Goal: Task Accomplishment & Management: Use online tool/utility

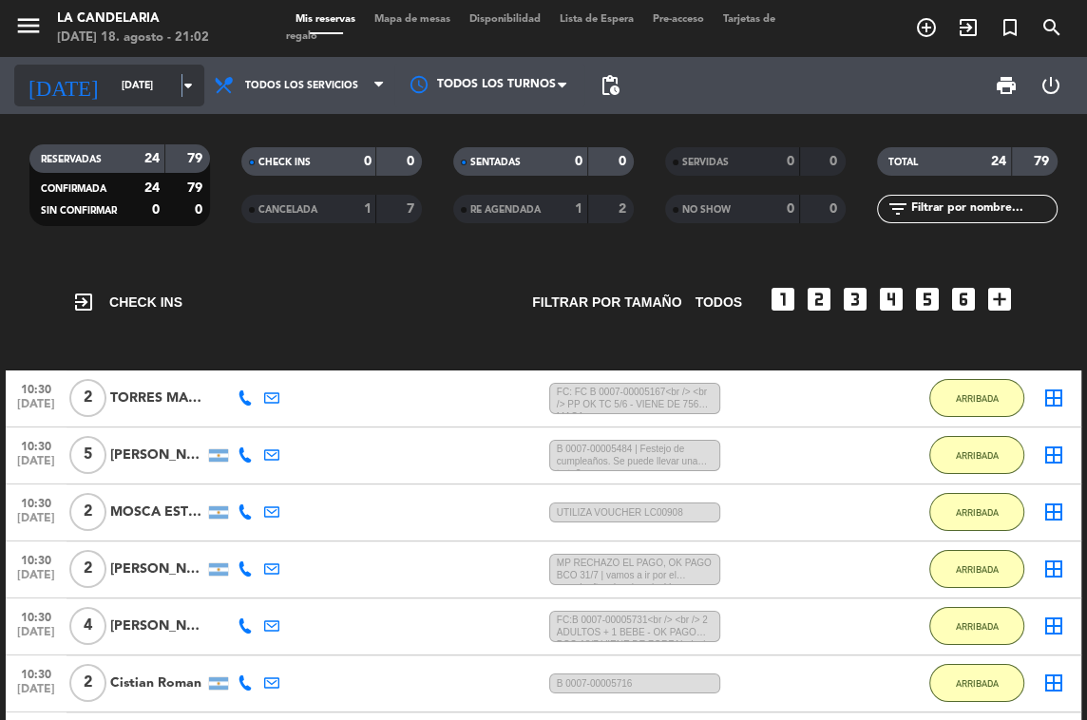
drag, startPoint x: 0, startPoint y: 0, endPoint x: 181, endPoint y: 85, distance: 200.1
click at [181, 85] on icon "arrow_drop_down" at bounding box center [188, 85] width 23 height 23
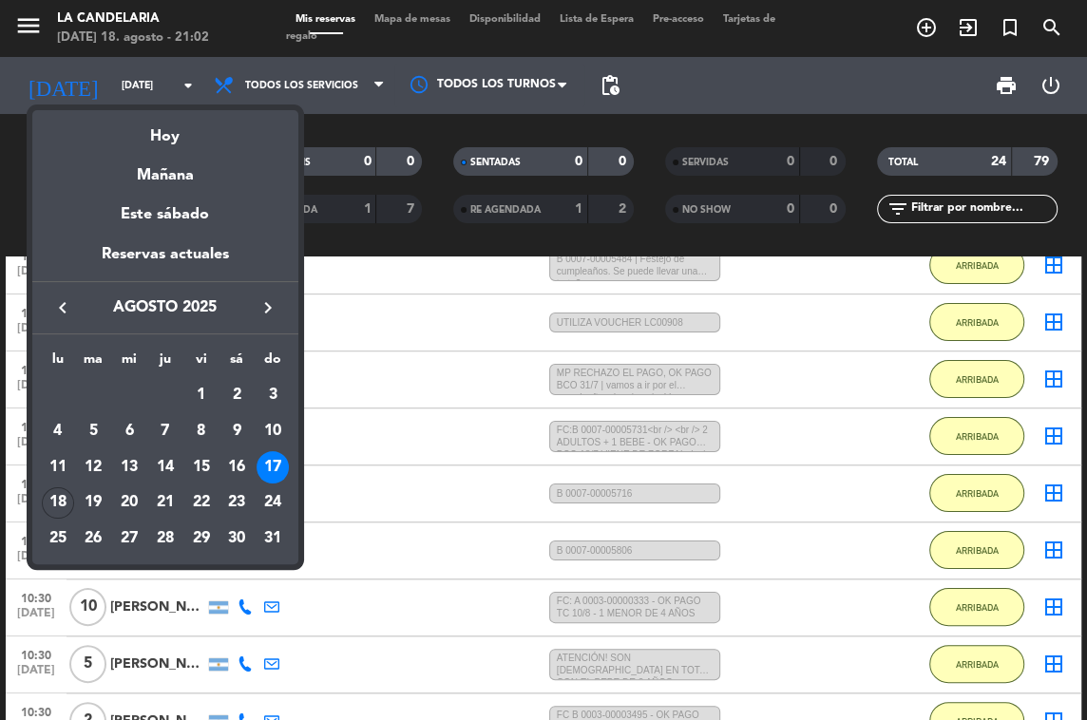
click at [269, 467] on div "17" at bounding box center [272, 467] width 32 height 32
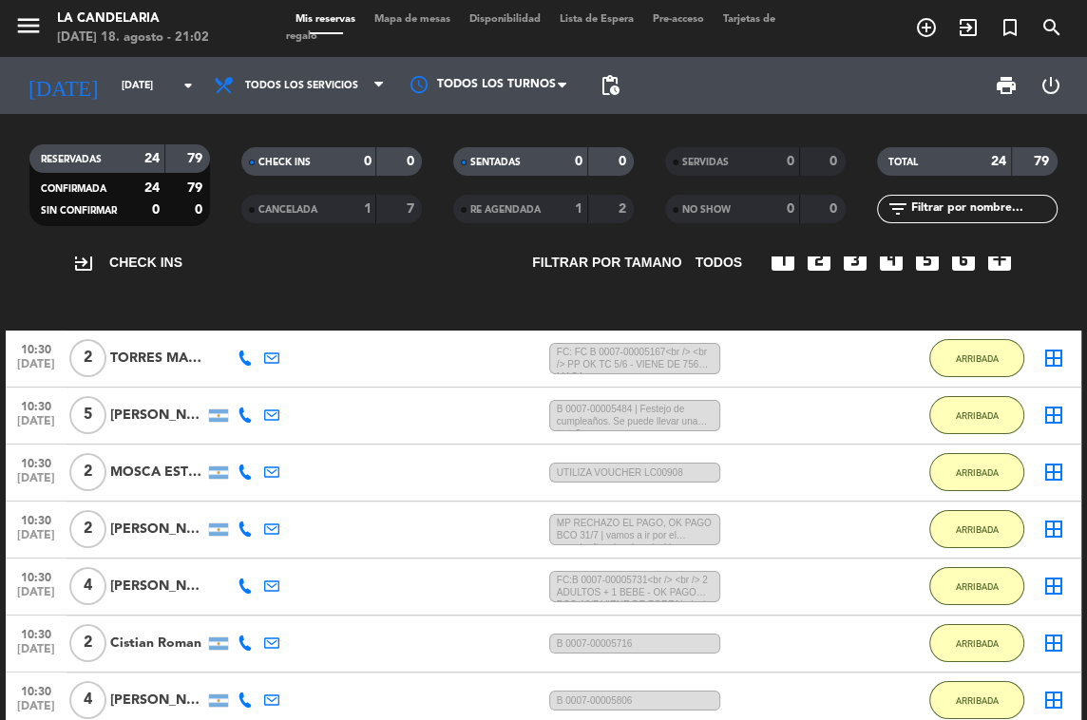
scroll to position [0, 0]
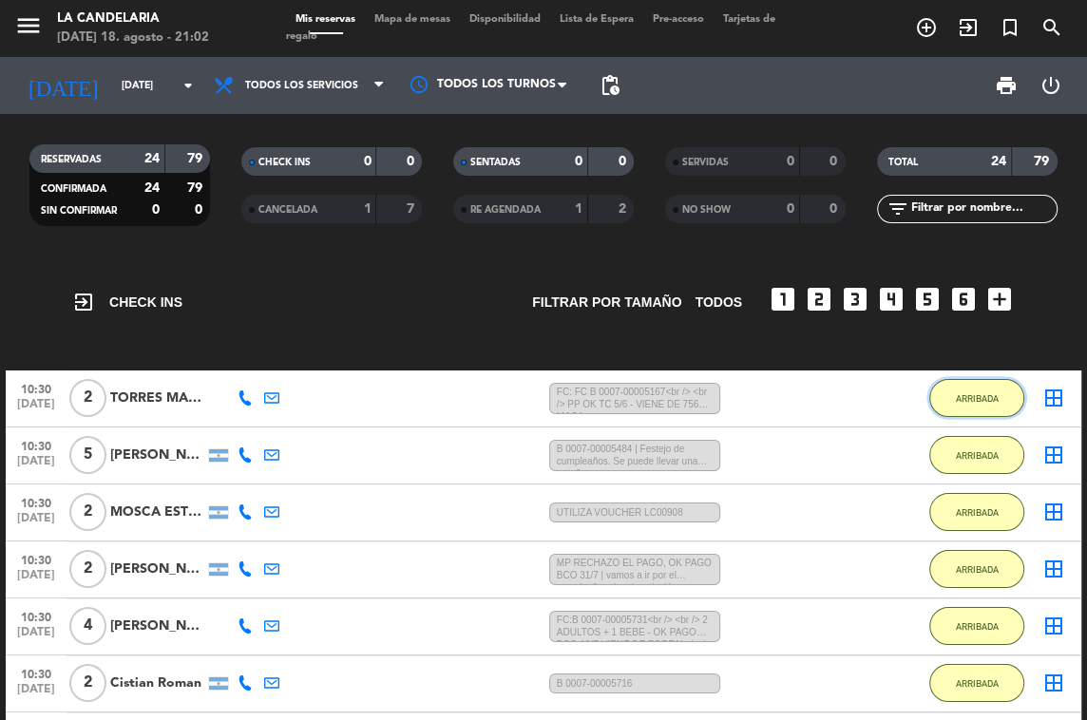
click at [966, 394] on span "ARRIBADA" at bounding box center [977, 398] width 43 height 10
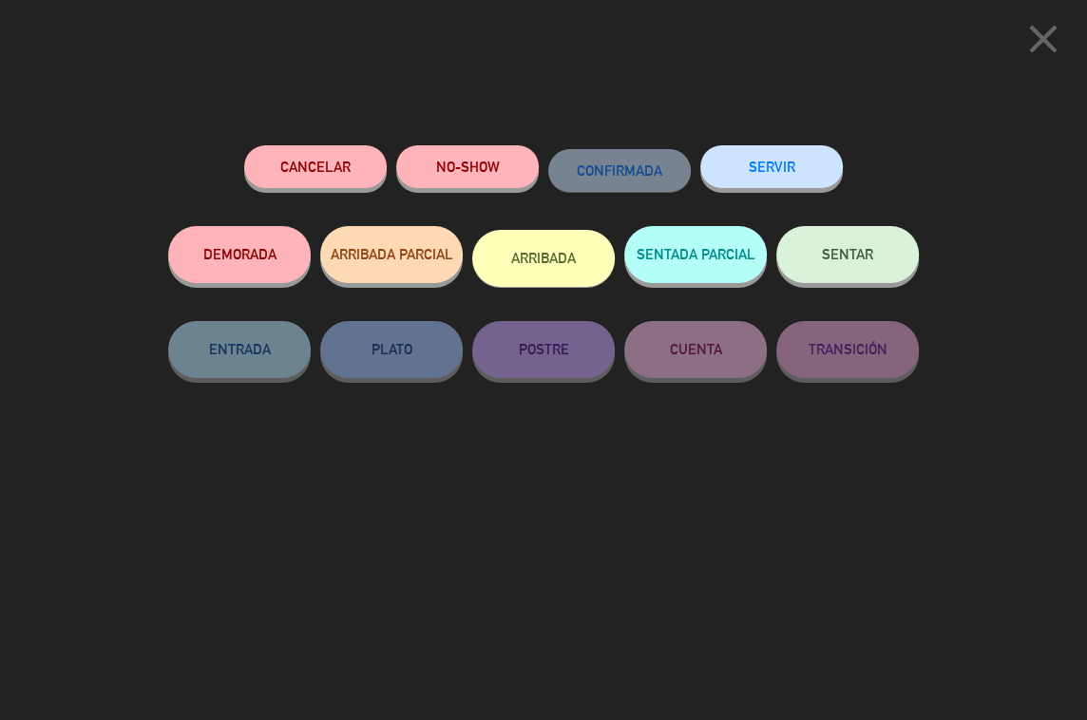
click at [1040, 35] on icon "close" at bounding box center [1042, 38] width 47 height 47
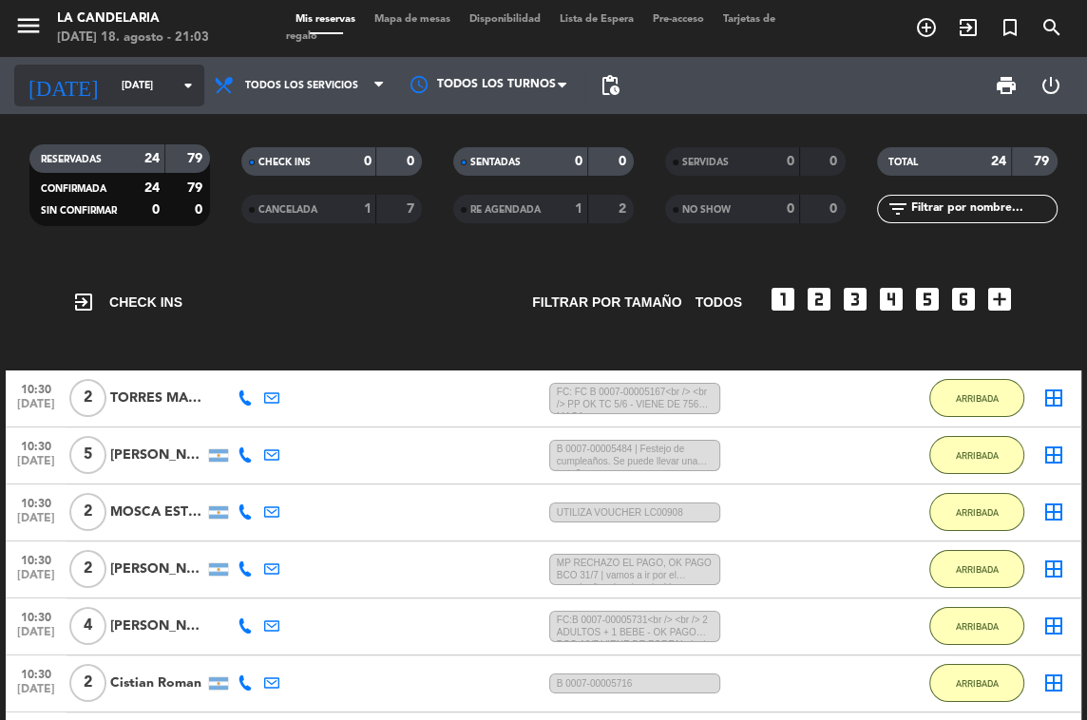
click at [198, 90] on icon "arrow_drop_down" at bounding box center [188, 85] width 23 height 23
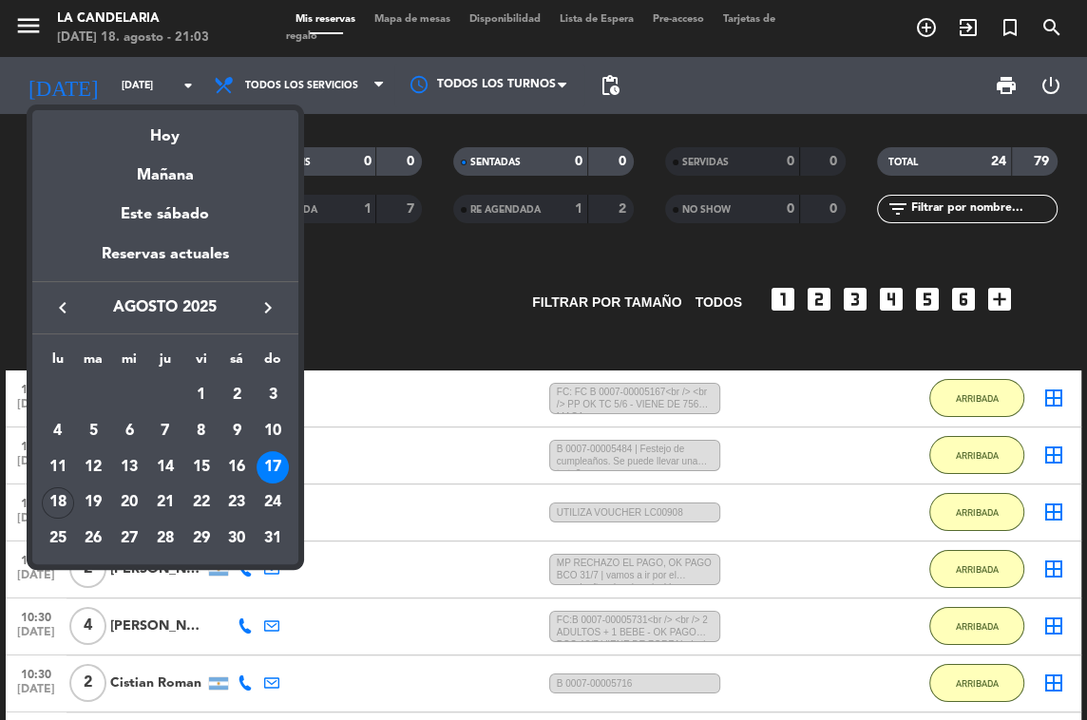
click at [66, 499] on div "18" at bounding box center [58, 503] width 32 height 32
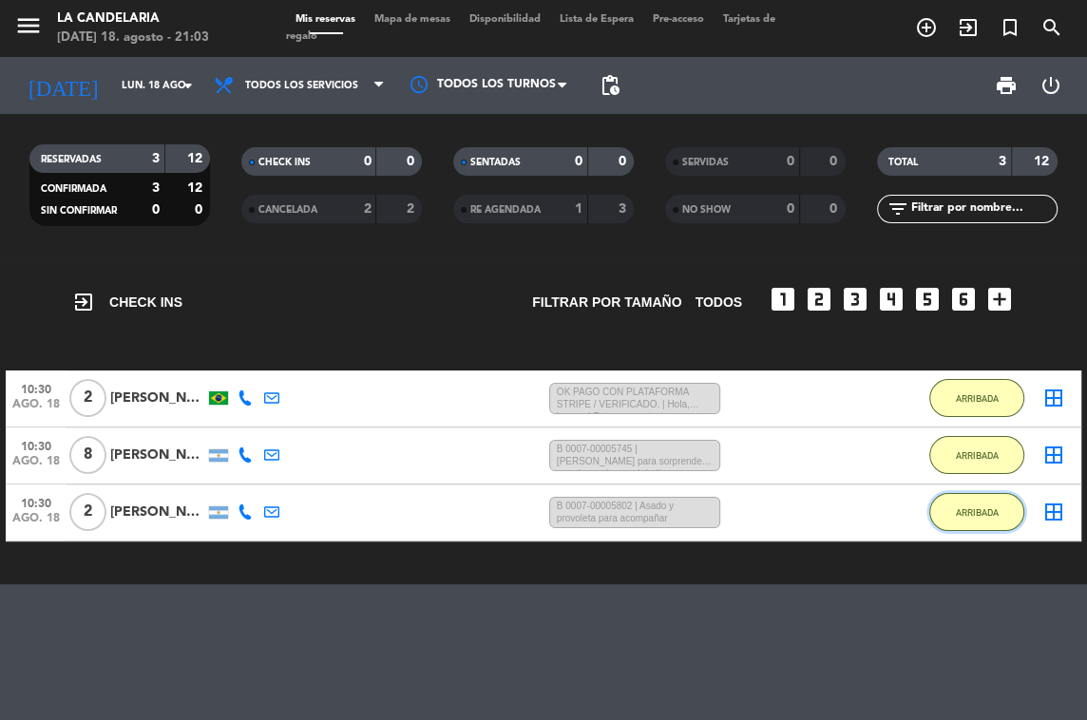
click at [985, 521] on button "ARRIBADA" at bounding box center [976, 512] width 95 height 38
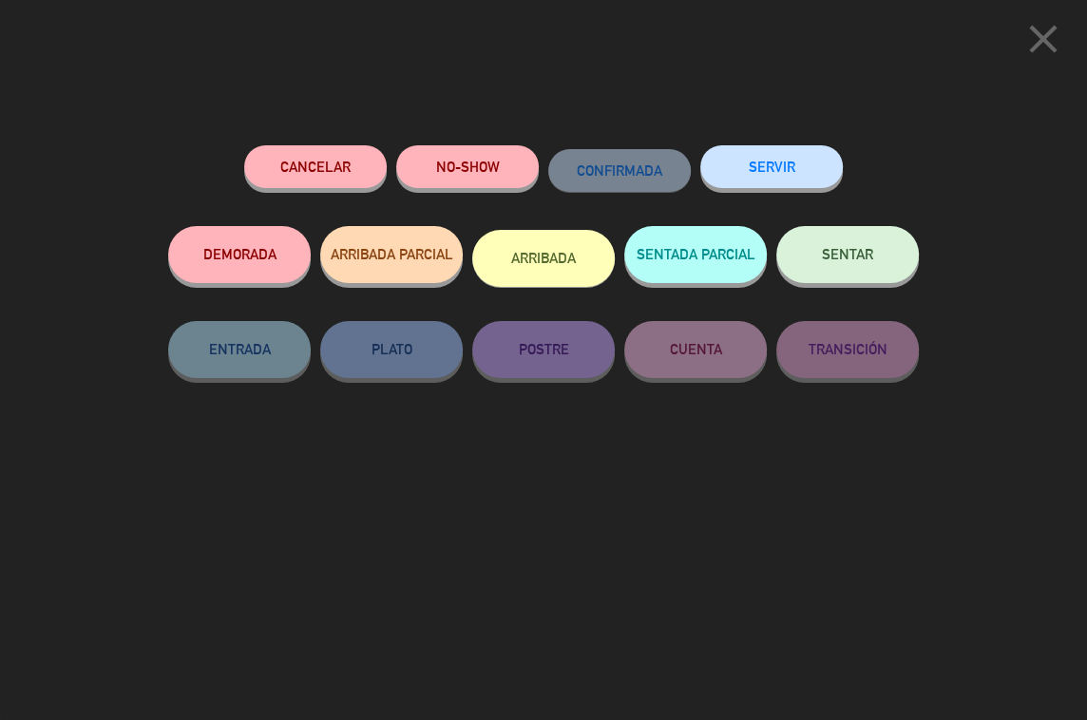
click at [783, 163] on button "SERVIR" at bounding box center [771, 166] width 142 height 43
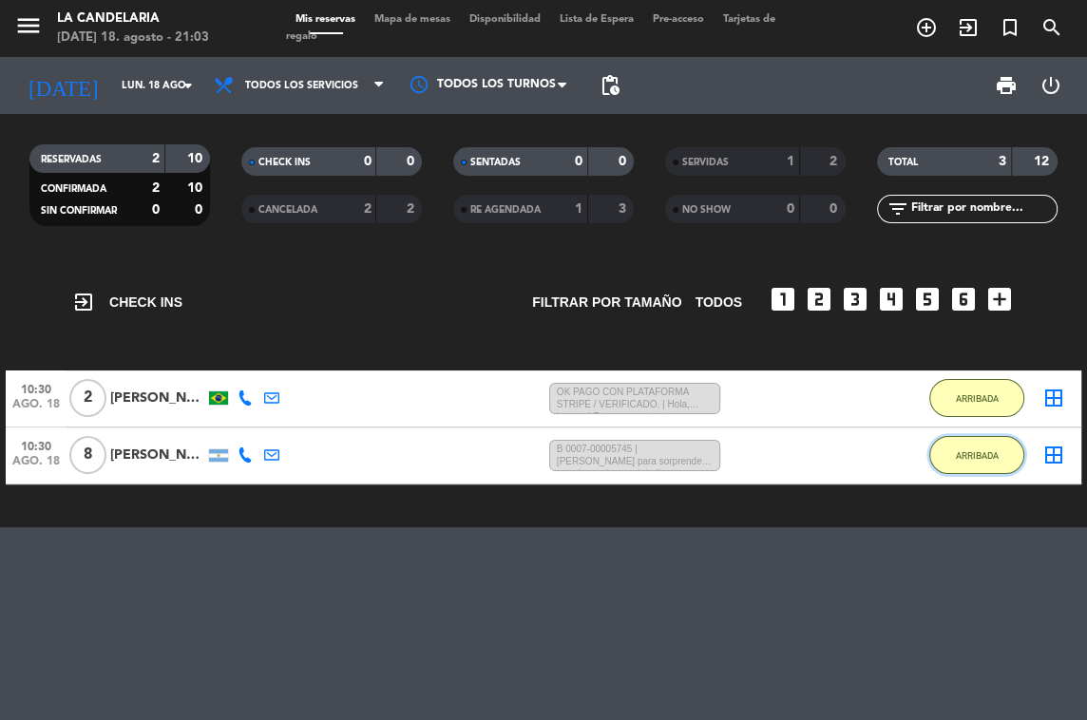
click at [982, 455] on span "ARRIBADA" at bounding box center [977, 455] width 43 height 10
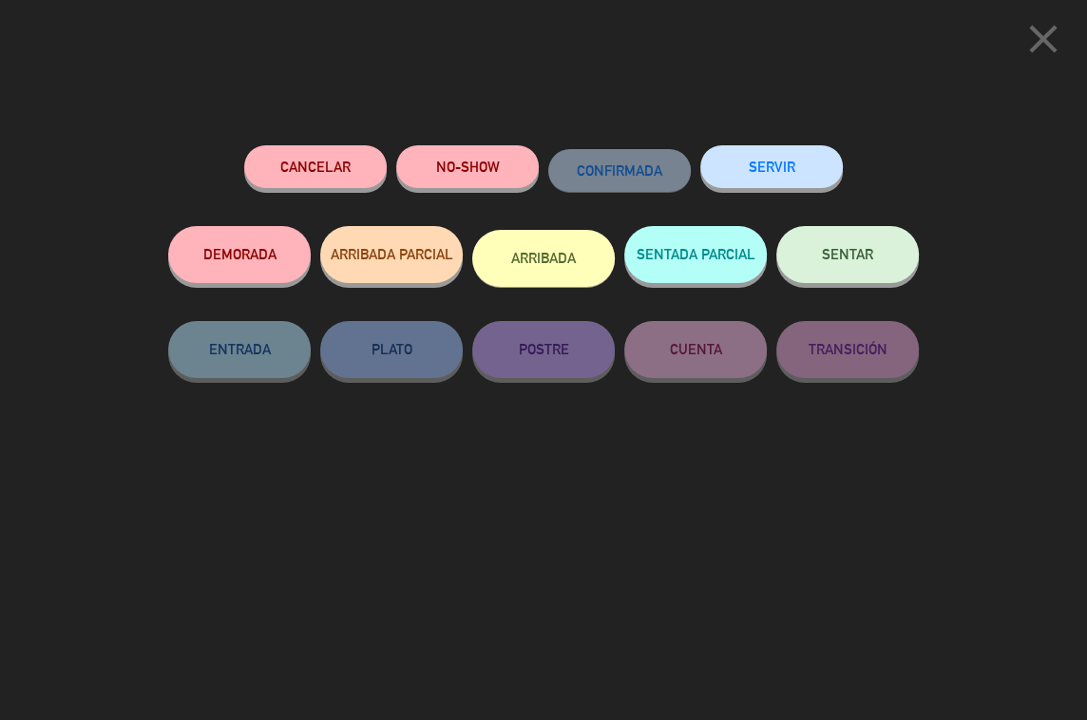
click at [778, 175] on button "SERVIR" at bounding box center [771, 166] width 142 height 43
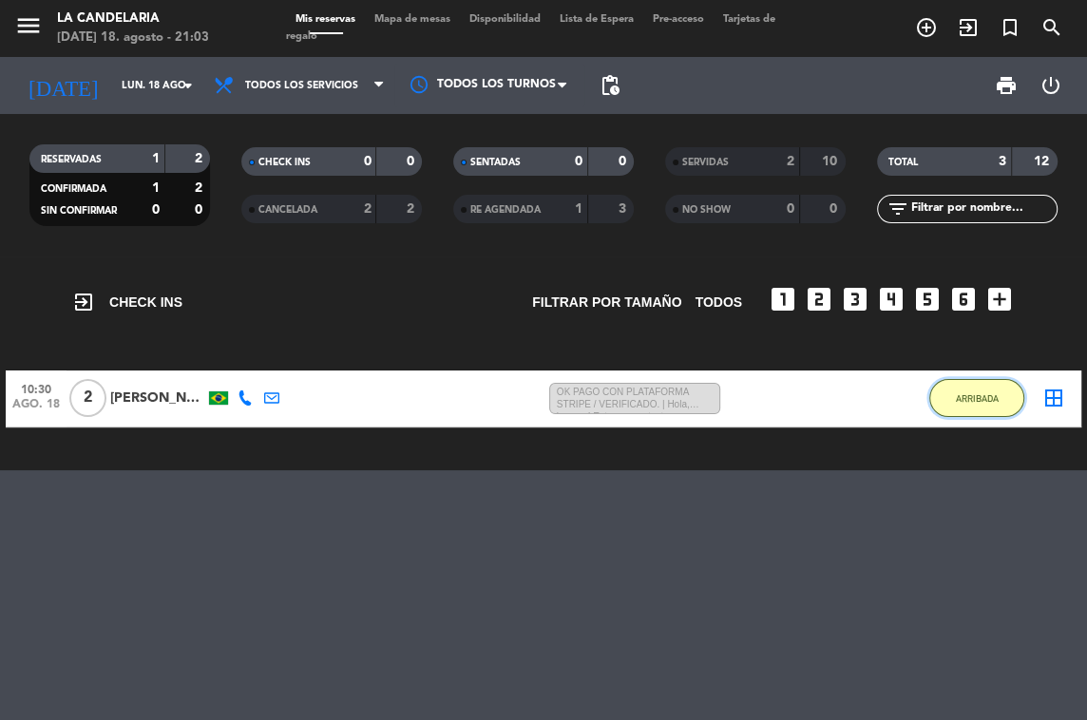
click at [949, 388] on button "ARRIBADA" at bounding box center [976, 398] width 95 height 38
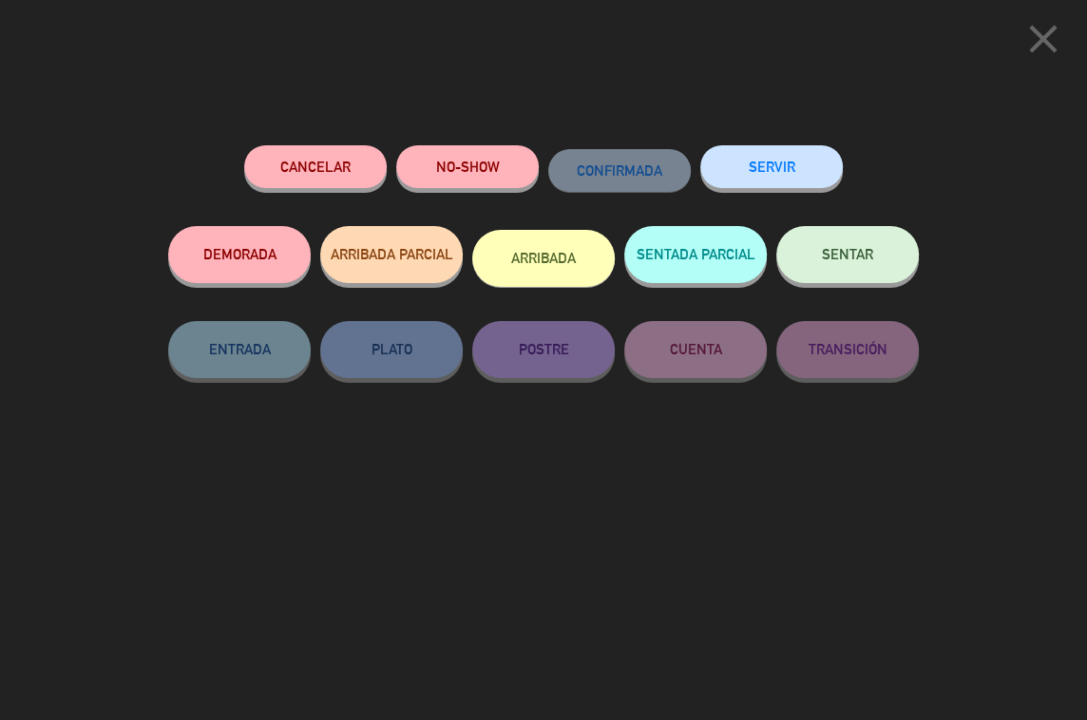
click at [783, 175] on button "SERVIR" at bounding box center [771, 166] width 142 height 43
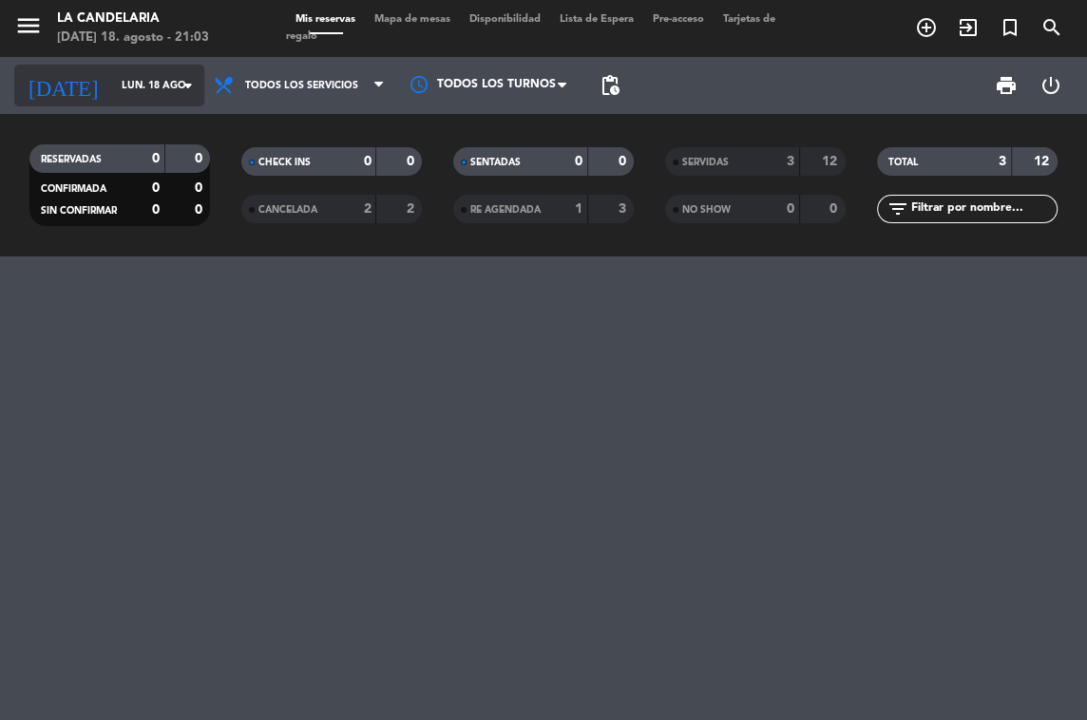
click at [187, 80] on icon "arrow_drop_down" at bounding box center [188, 85] width 23 height 23
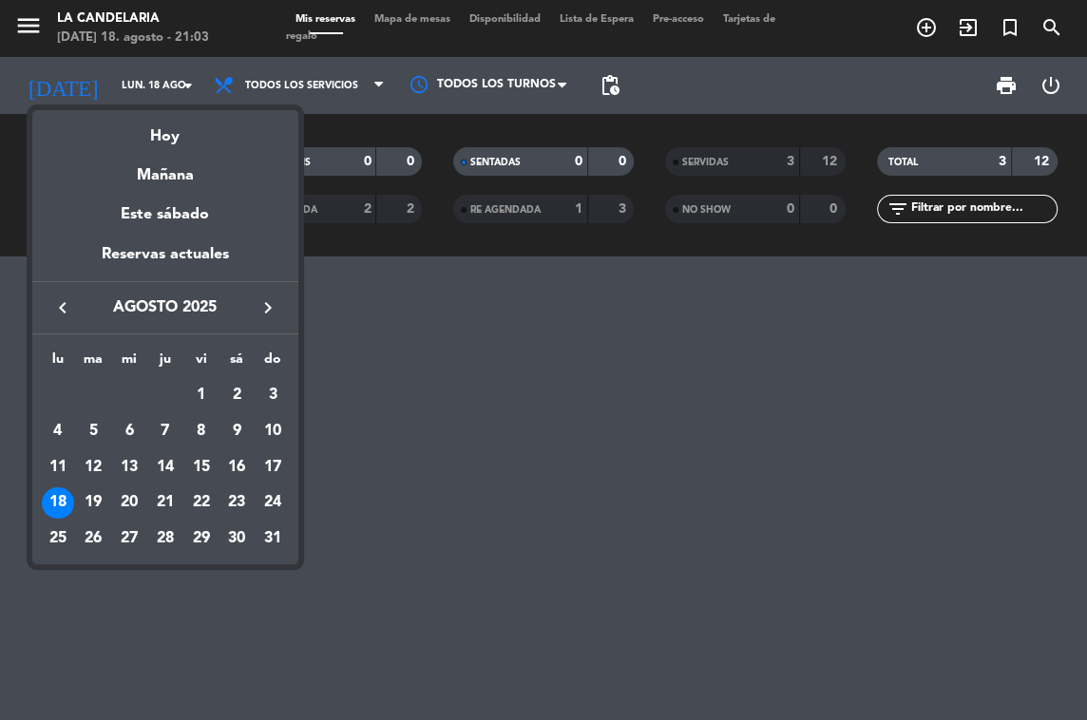
click at [274, 463] on div "17" at bounding box center [272, 467] width 32 height 32
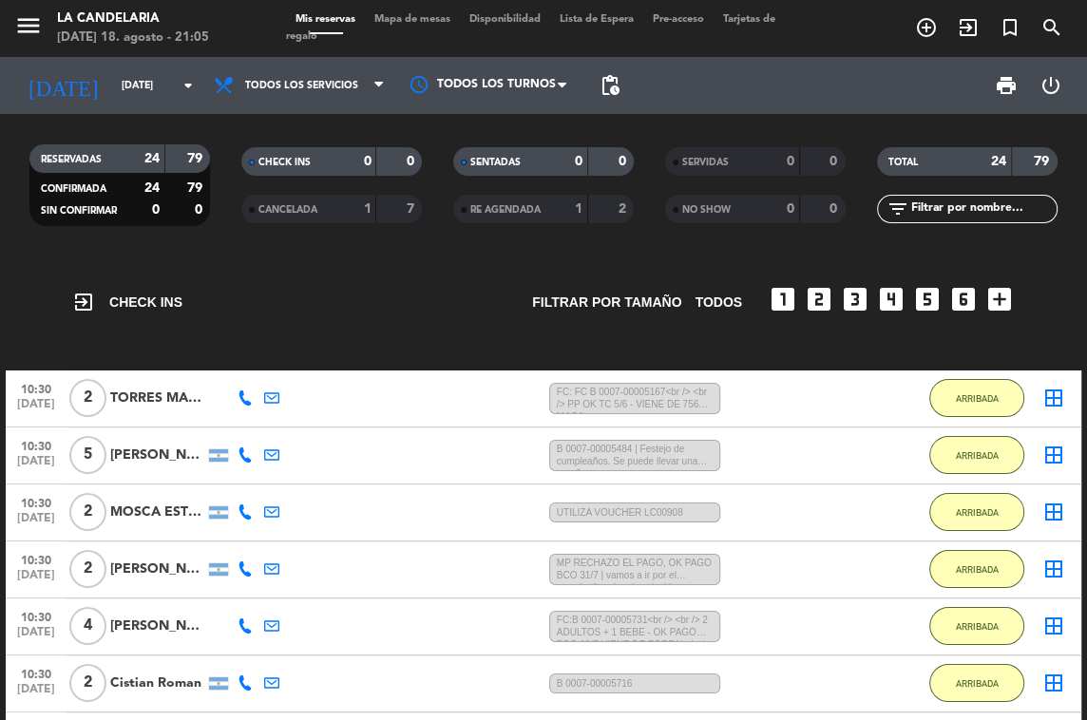
click at [957, 420] on div "ARRIBADA" at bounding box center [976, 398] width 95 height 56
click at [958, 401] on span "ARRIBADA" at bounding box center [977, 398] width 43 height 10
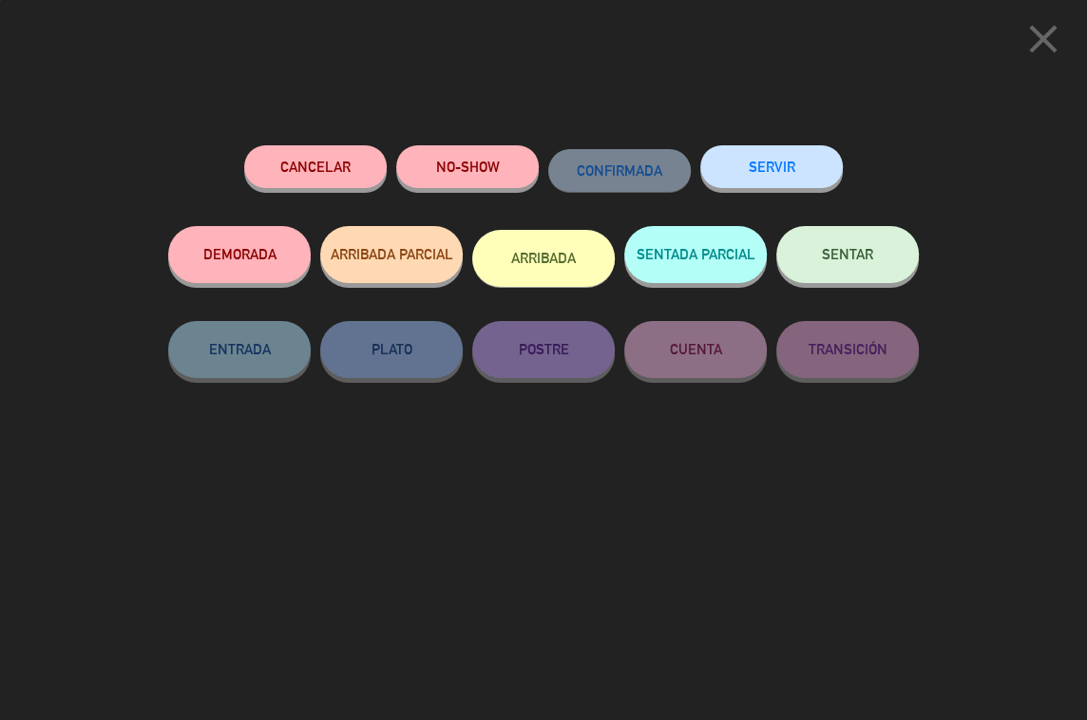
click at [777, 157] on button "SERVIR" at bounding box center [771, 166] width 142 height 43
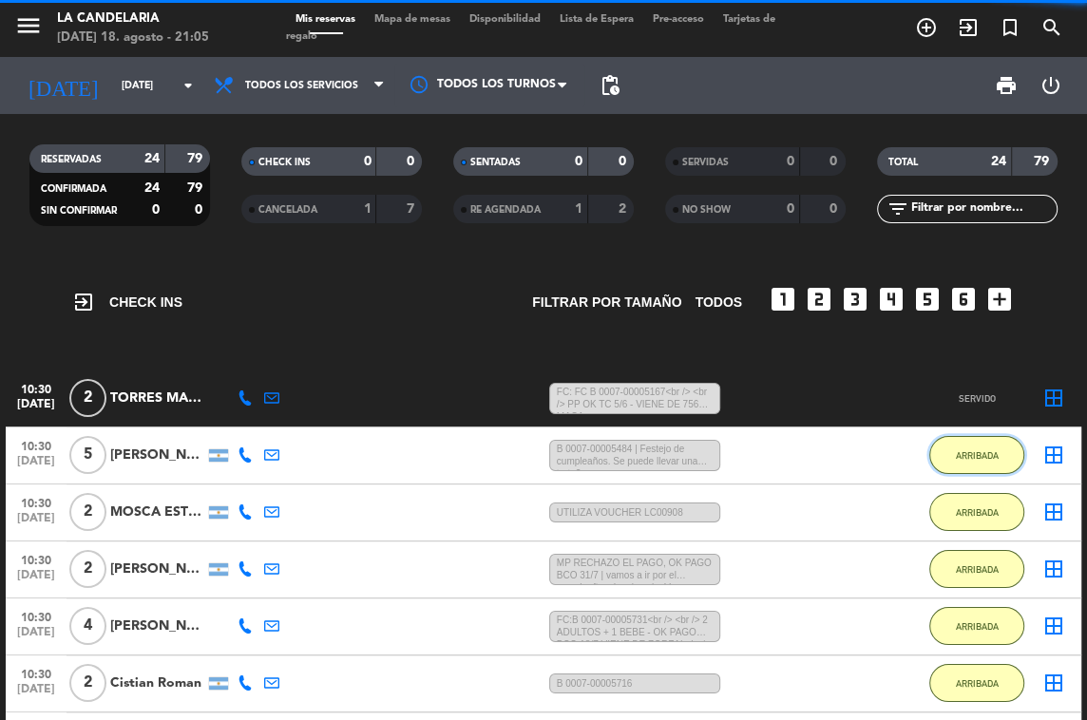
click at [971, 457] on span "ARRIBADA" at bounding box center [977, 455] width 43 height 10
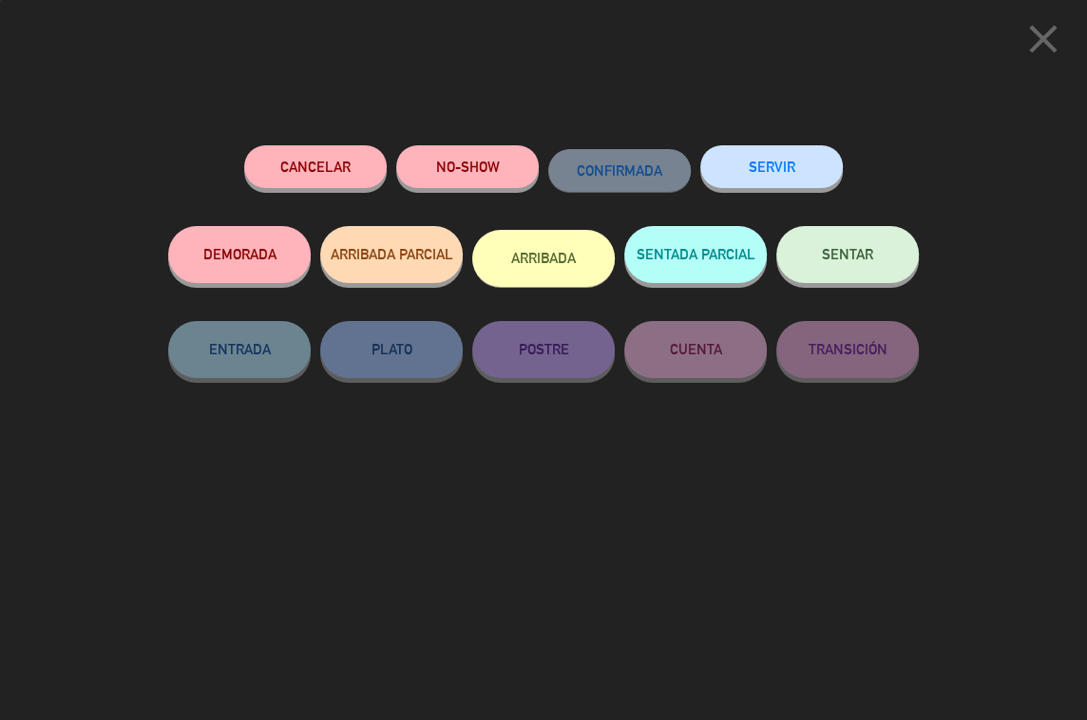
click at [751, 159] on button "SERVIR" at bounding box center [771, 166] width 142 height 43
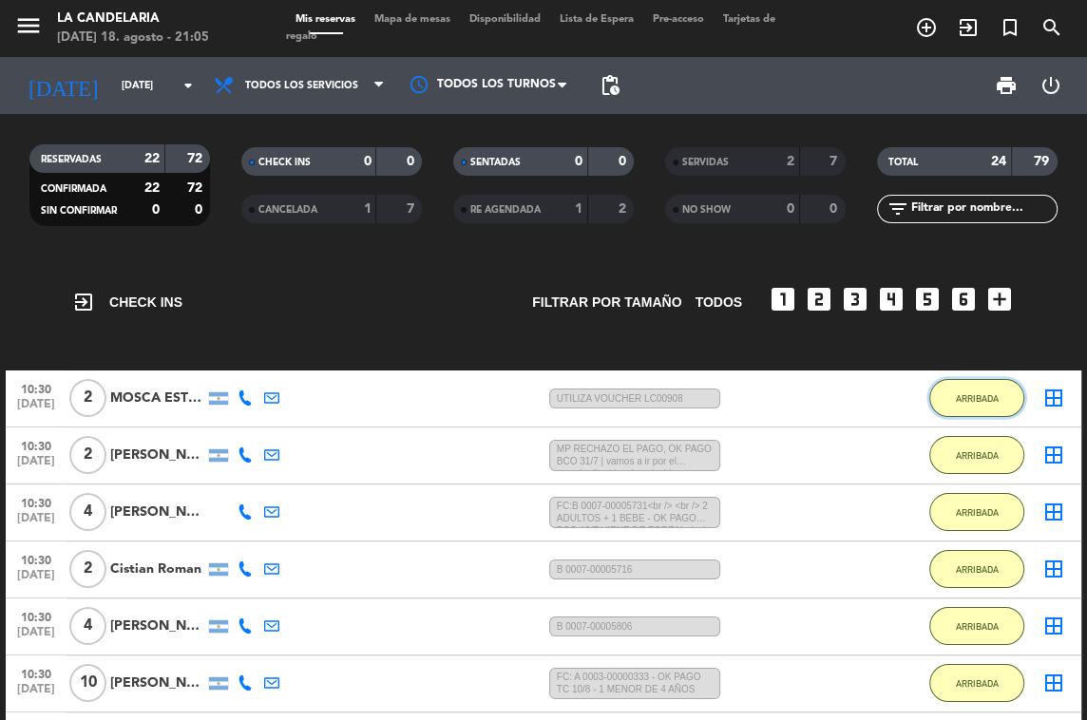
click at [988, 409] on button "ARRIBADA" at bounding box center [976, 398] width 95 height 38
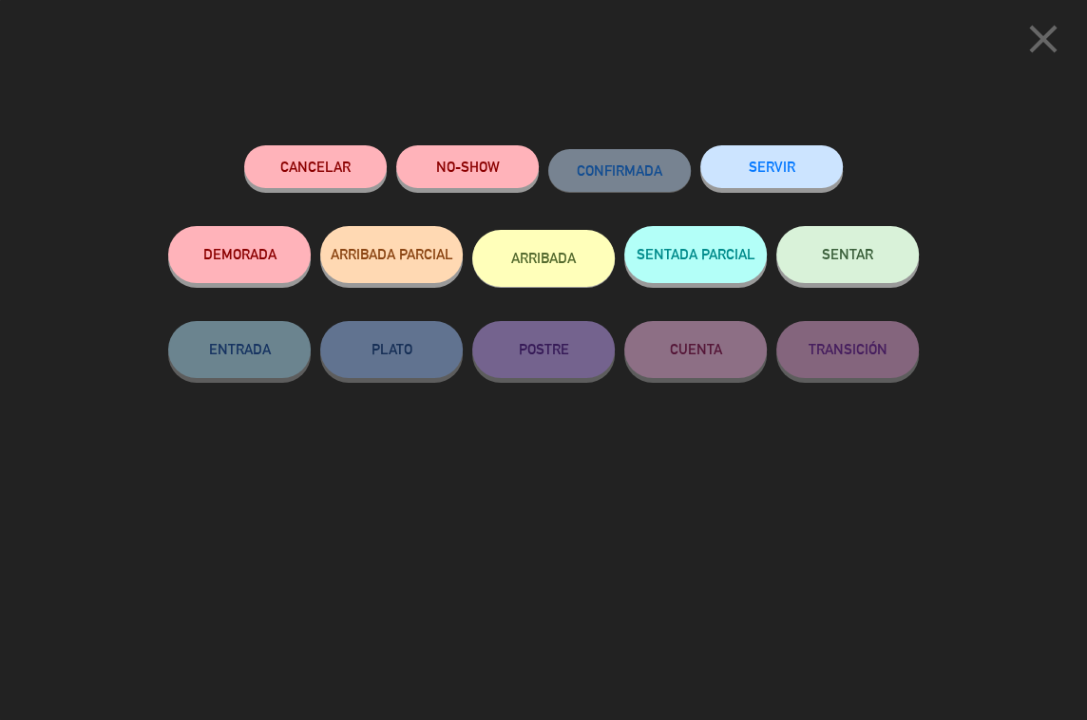
click at [773, 165] on button "SERVIR" at bounding box center [771, 166] width 142 height 43
drag, startPoint x: 761, startPoint y: 131, endPoint x: 776, endPoint y: 168, distance: 40.0
click at [767, 143] on div "Cancelar NO-SHOW CONFIRMADA SERVIR DEMORADA ARRIBADA PARCIAL ARRIBADA SENTADA P…" at bounding box center [543, 426] width 777 height 588
click at [776, 169] on button "SERVIR" at bounding box center [771, 166] width 142 height 43
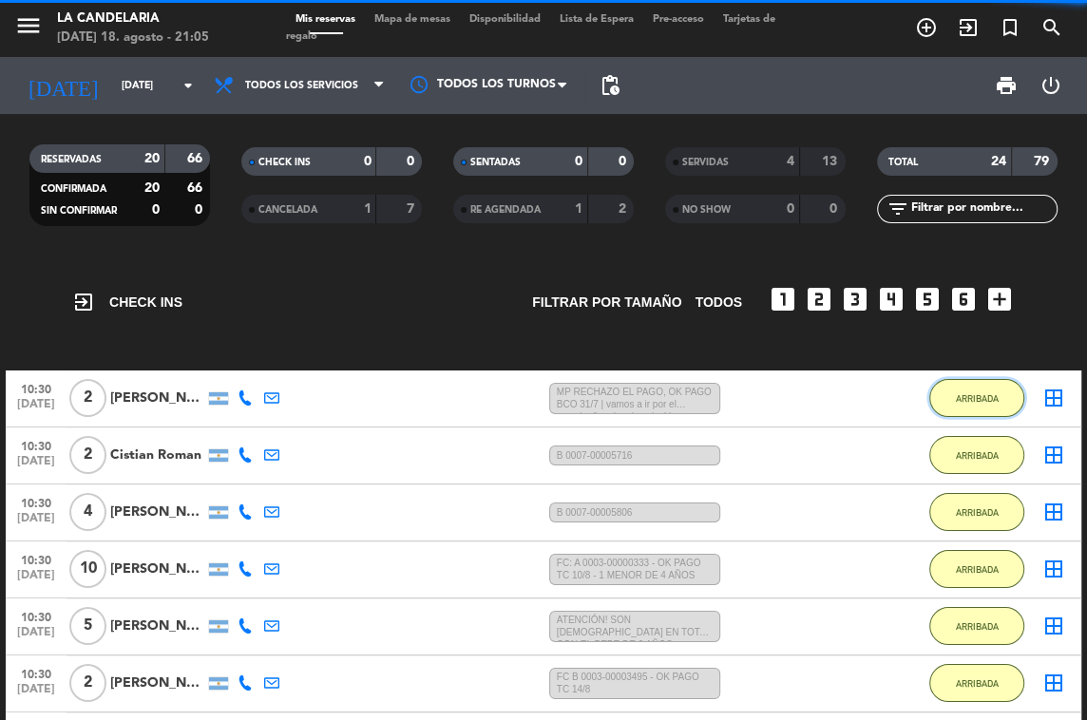
click at [974, 396] on span "ARRIBADA" at bounding box center [977, 398] width 43 height 10
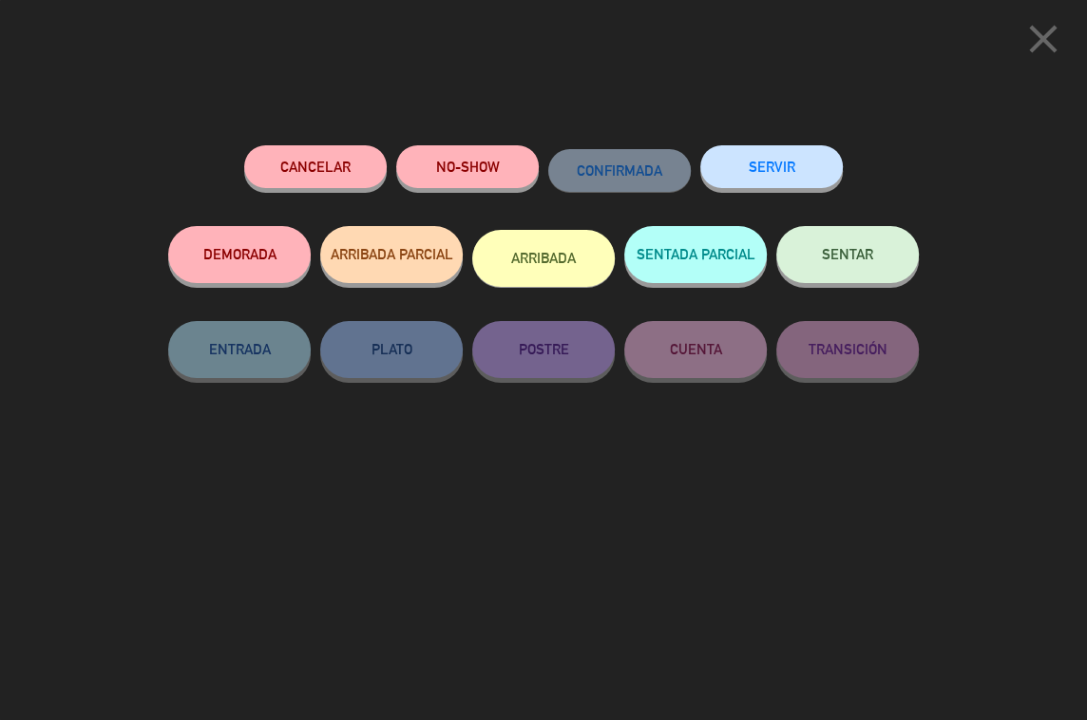
click at [769, 177] on button "SERVIR" at bounding box center [771, 166] width 142 height 43
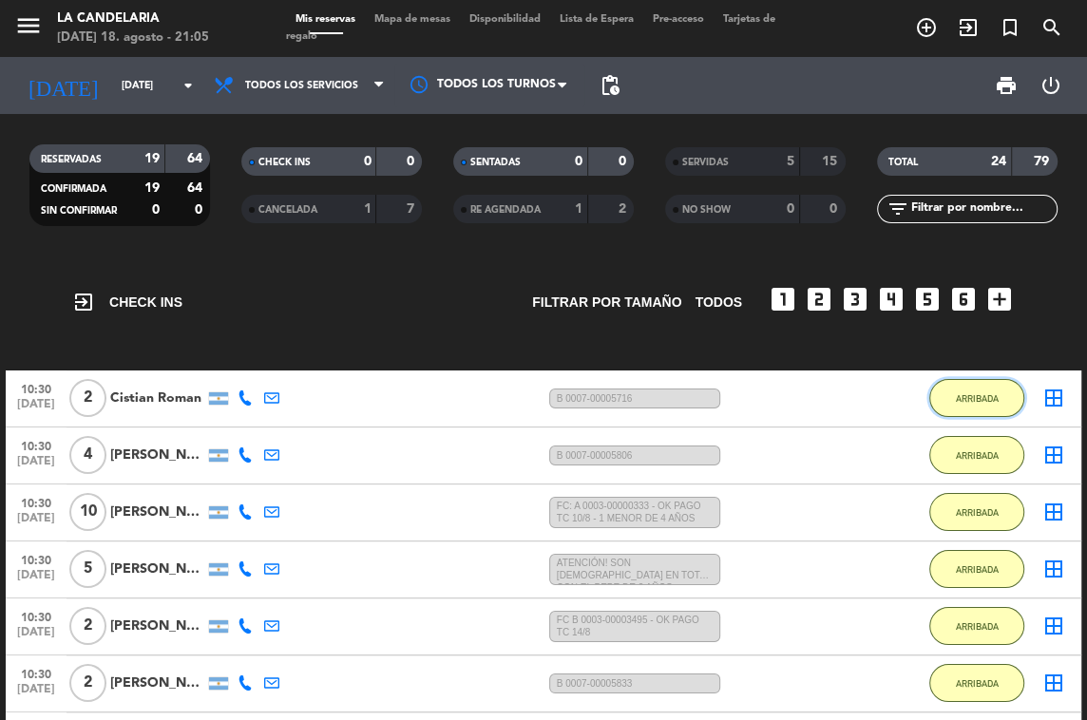
click at [981, 407] on button "ARRIBADA" at bounding box center [976, 398] width 95 height 38
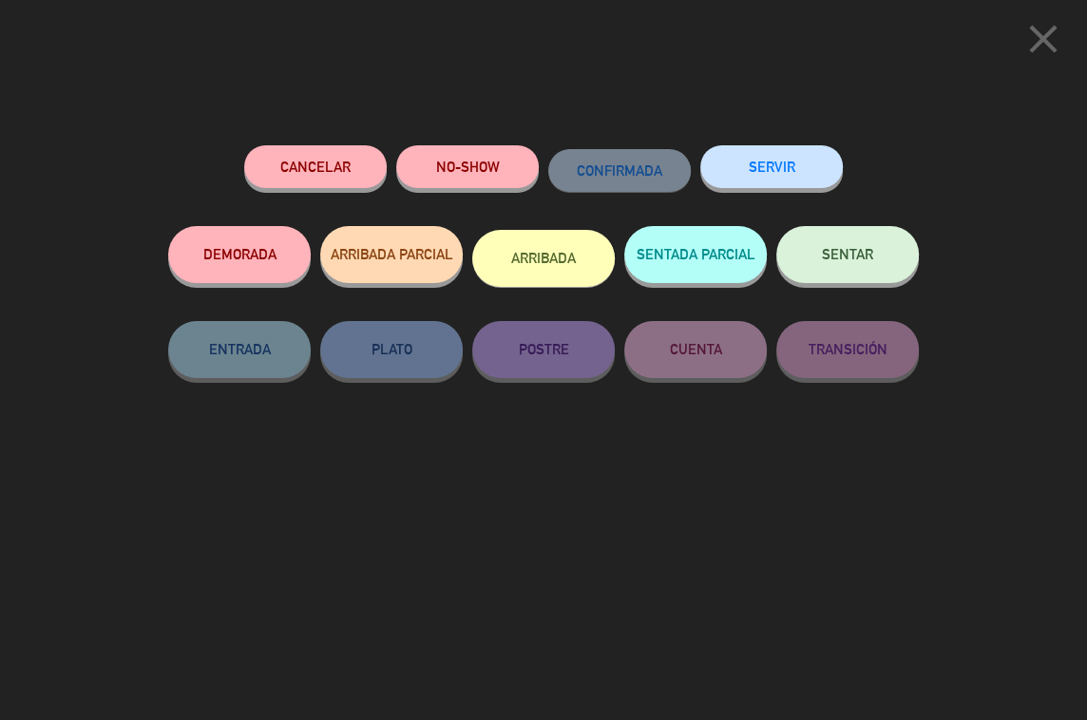
click at [770, 178] on button "SERVIR" at bounding box center [771, 166] width 142 height 43
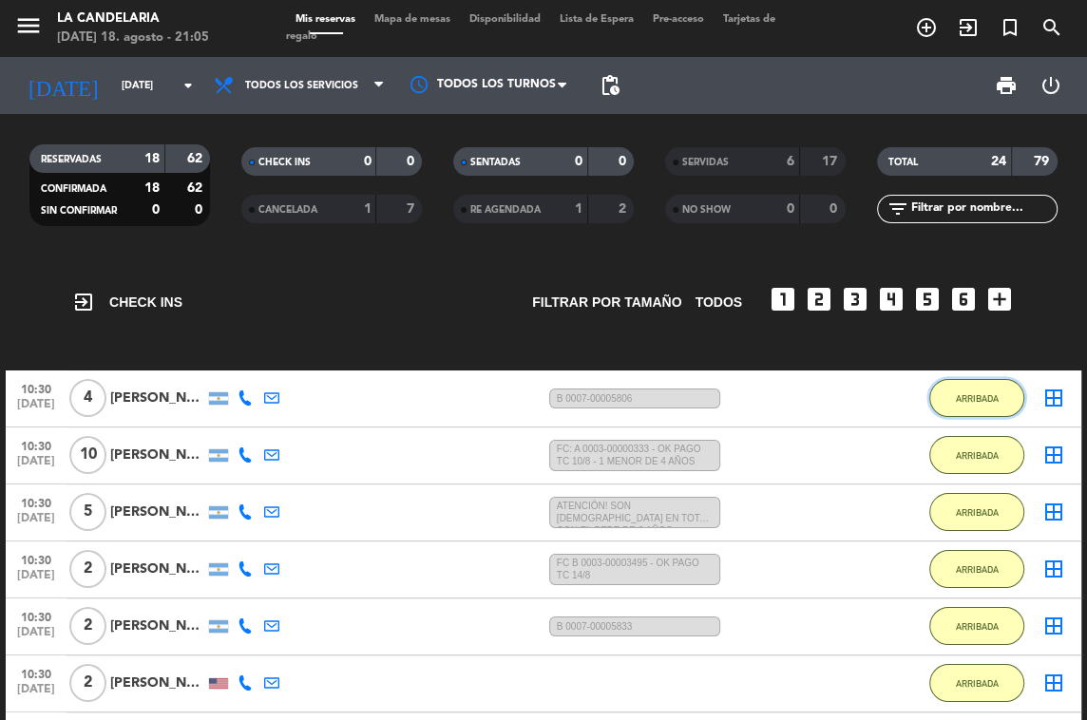
click at [957, 399] on span "ARRIBADA" at bounding box center [977, 398] width 43 height 10
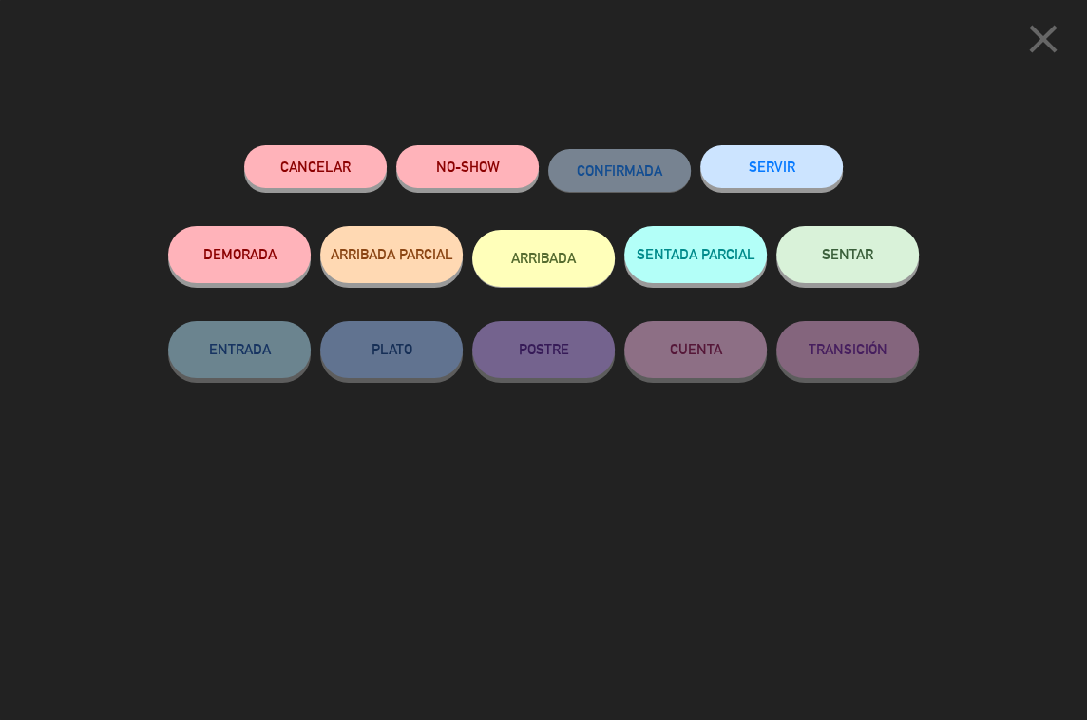
click at [763, 175] on button "SERVIR" at bounding box center [771, 166] width 142 height 43
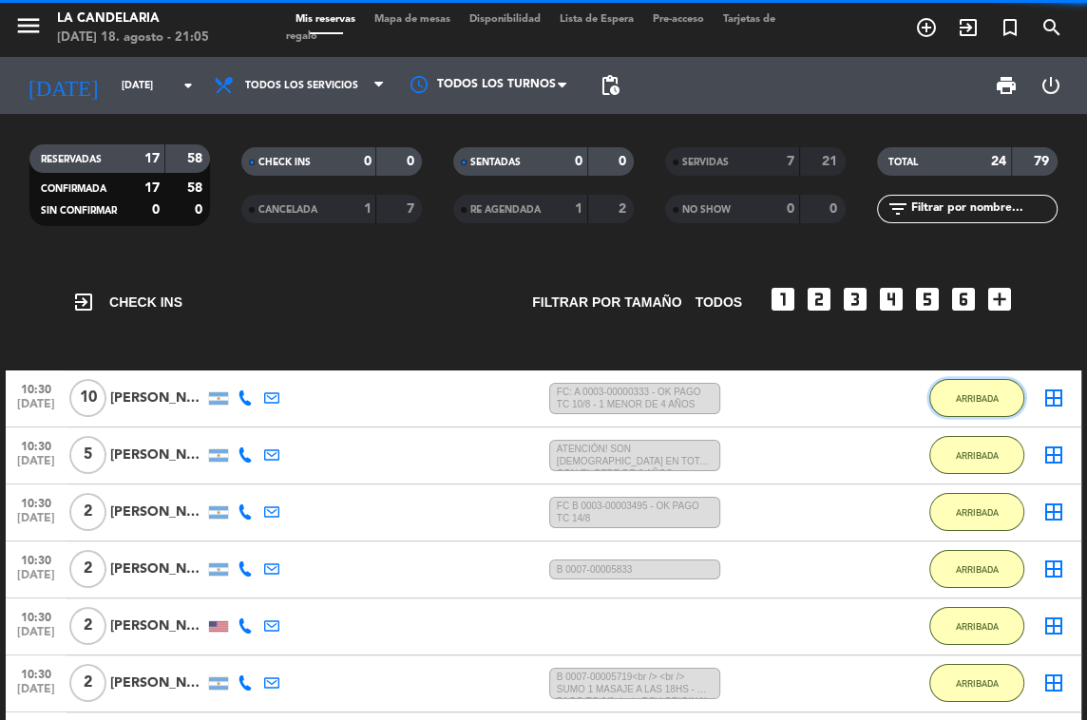
click at [965, 393] on span "ARRIBADA" at bounding box center [977, 398] width 43 height 10
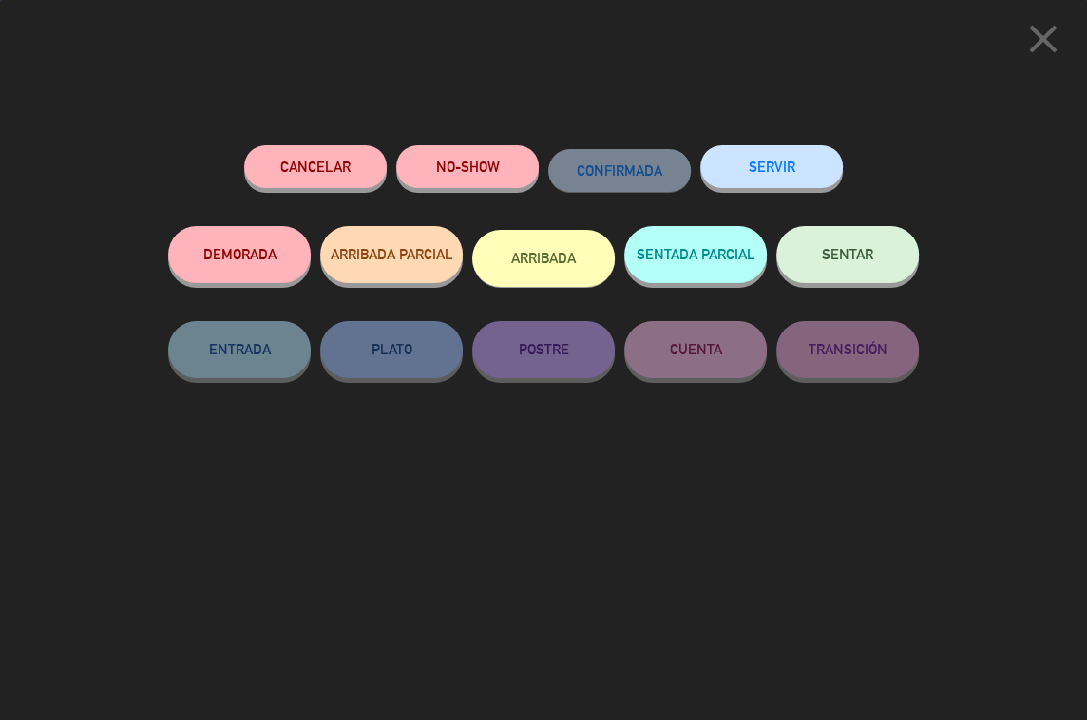
click at [783, 173] on button "SERVIR" at bounding box center [771, 166] width 142 height 43
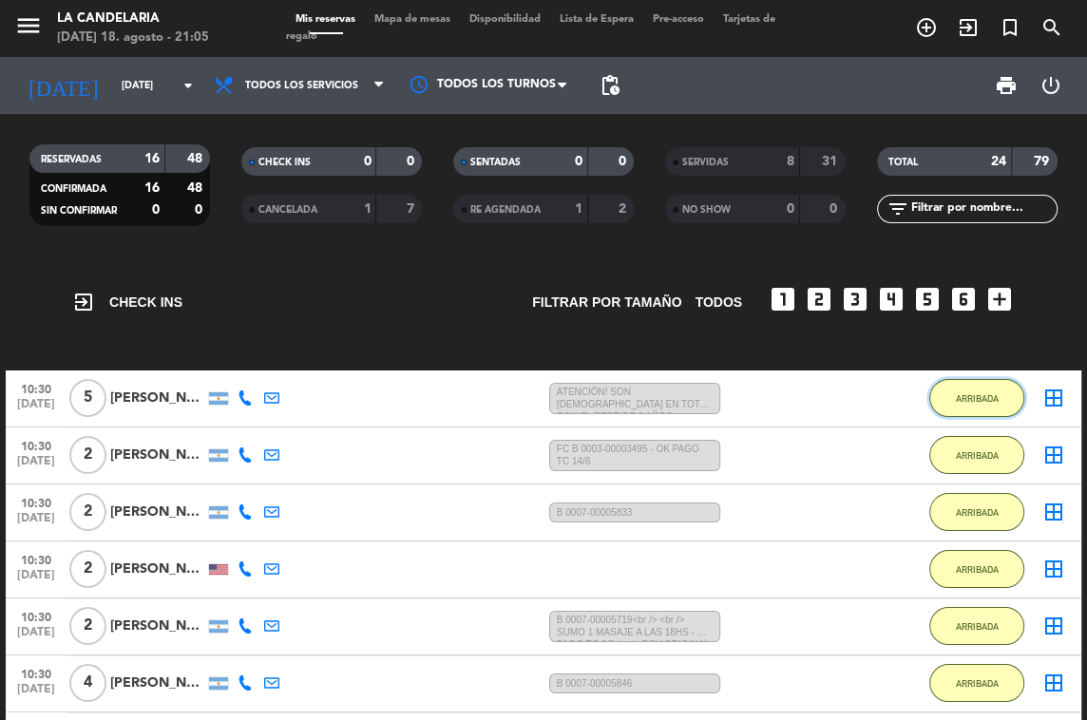
click at [967, 393] on span "ARRIBADA" at bounding box center [977, 398] width 43 height 10
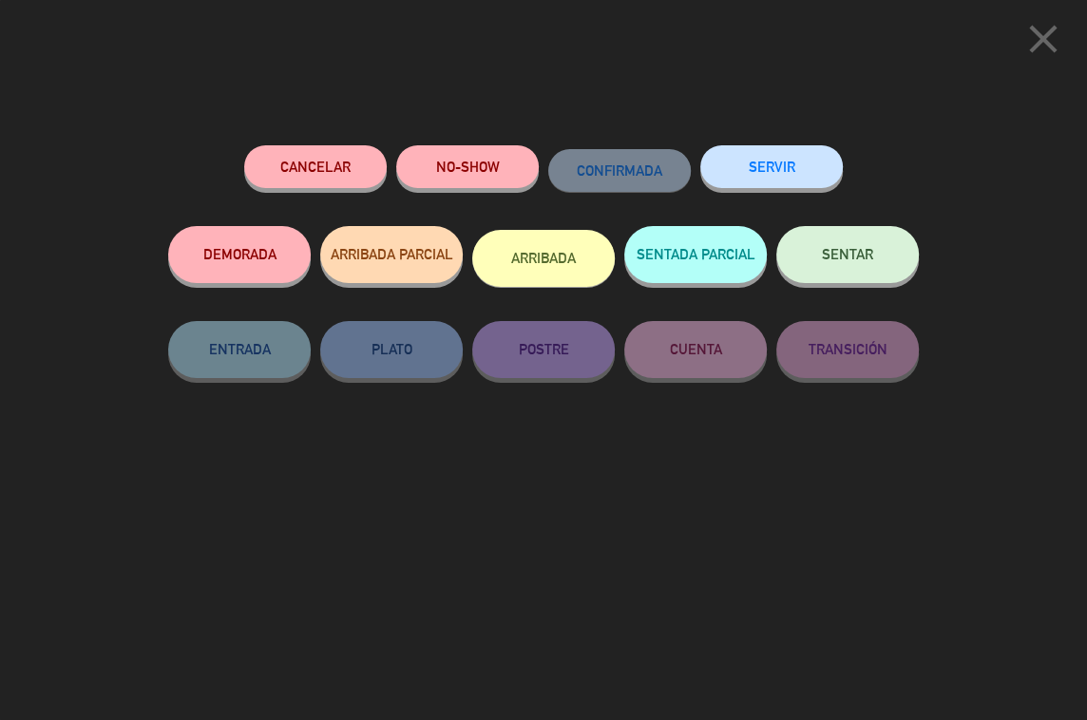
click at [769, 175] on button "SERVIR" at bounding box center [771, 166] width 142 height 43
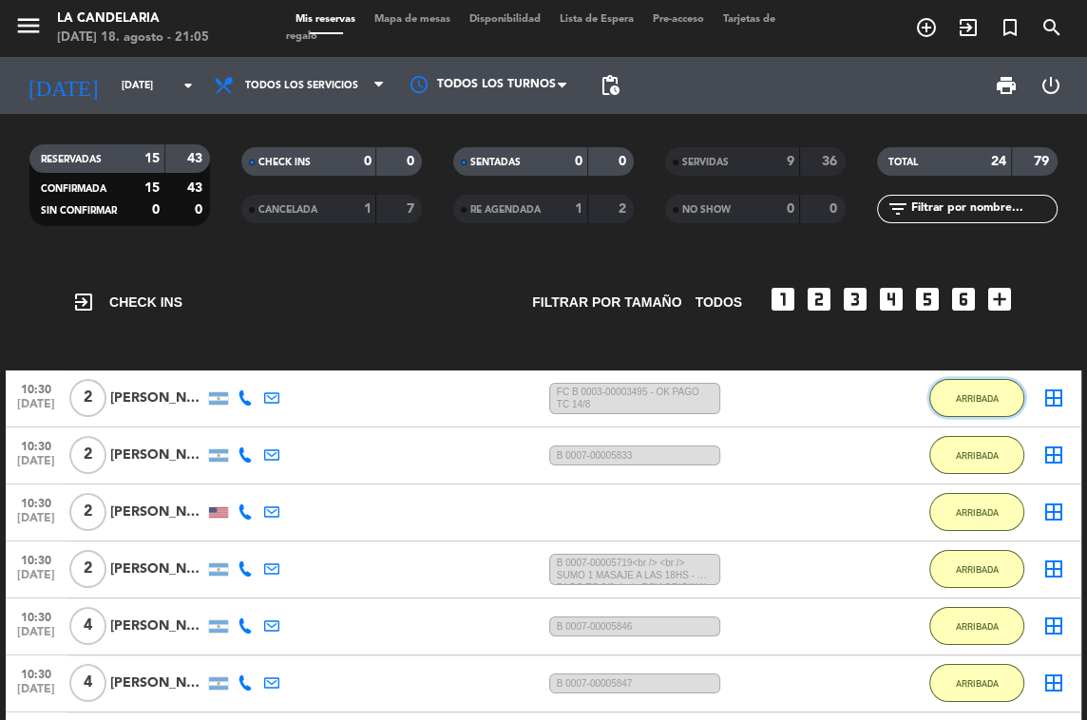
click at [974, 395] on span "ARRIBADA" at bounding box center [977, 398] width 43 height 10
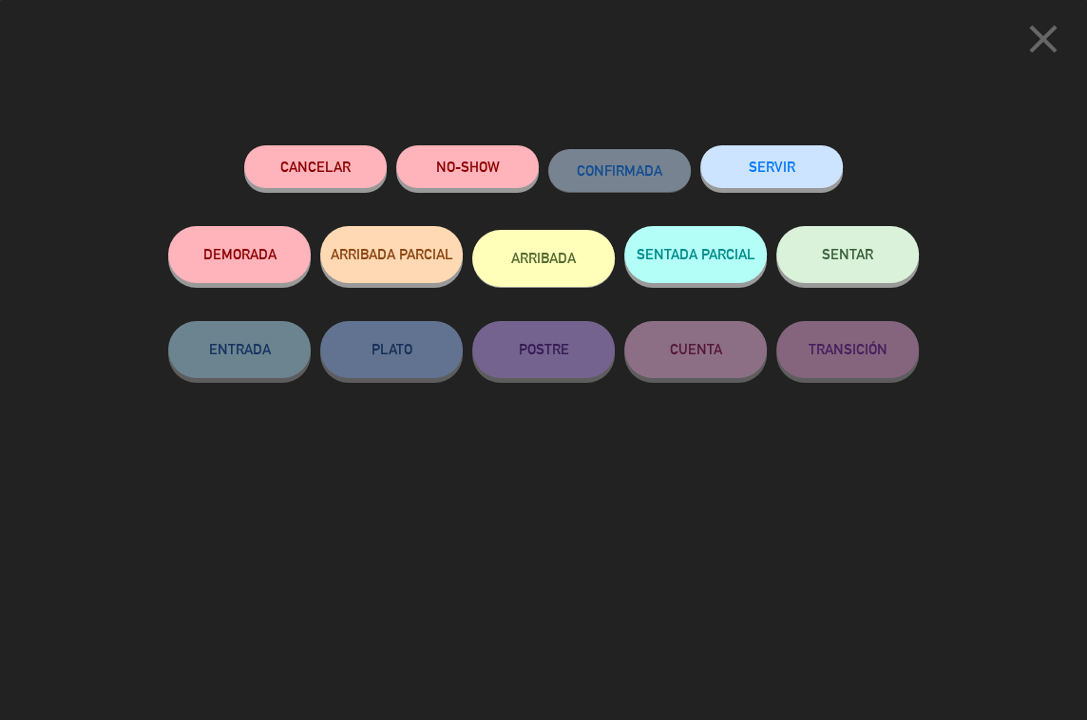
click at [754, 173] on button "SERVIR" at bounding box center [771, 166] width 142 height 43
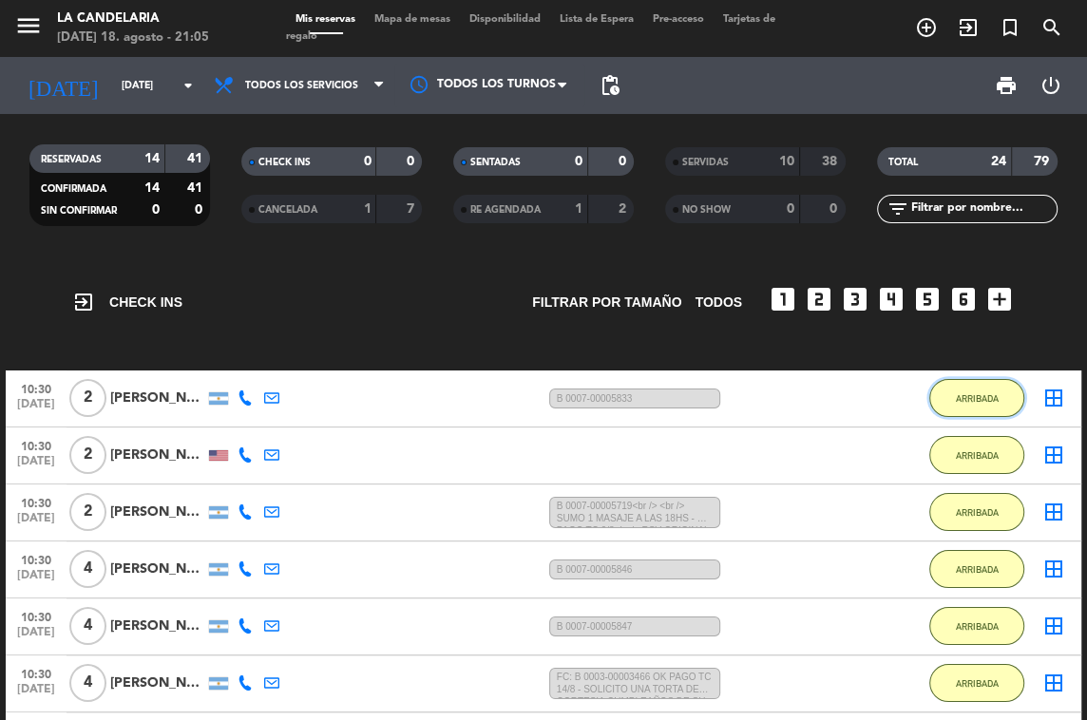
click at [978, 397] on span "ARRIBADA" at bounding box center [977, 398] width 43 height 10
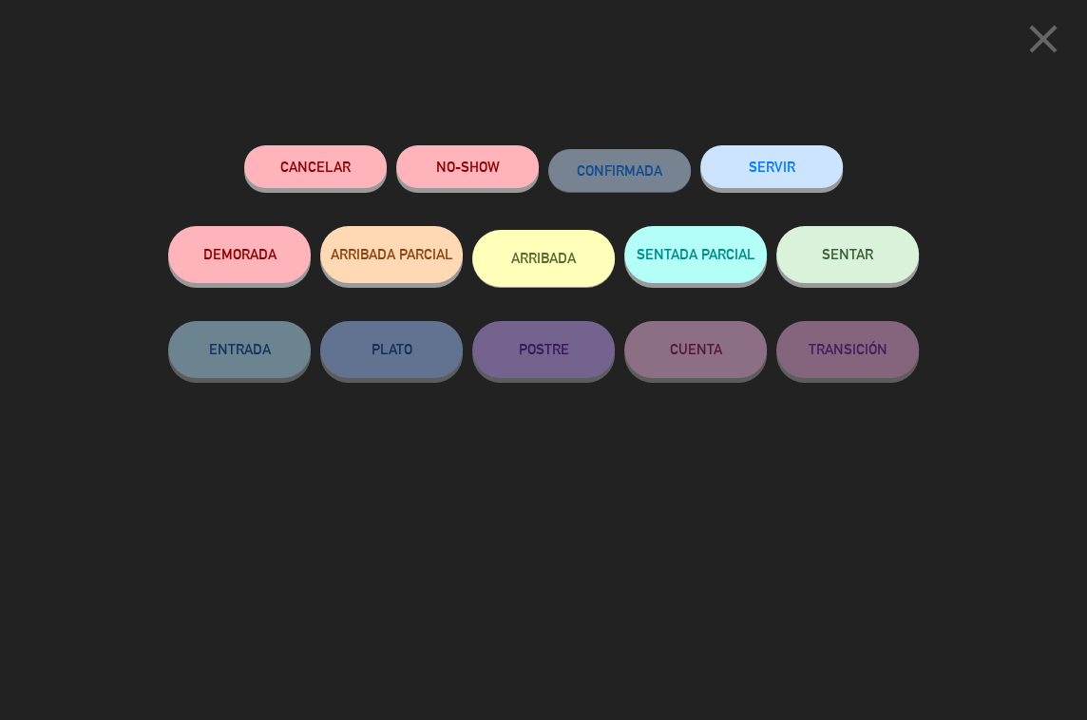
click at [791, 174] on button "SERVIR" at bounding box center [771, 166] width 142 height 43
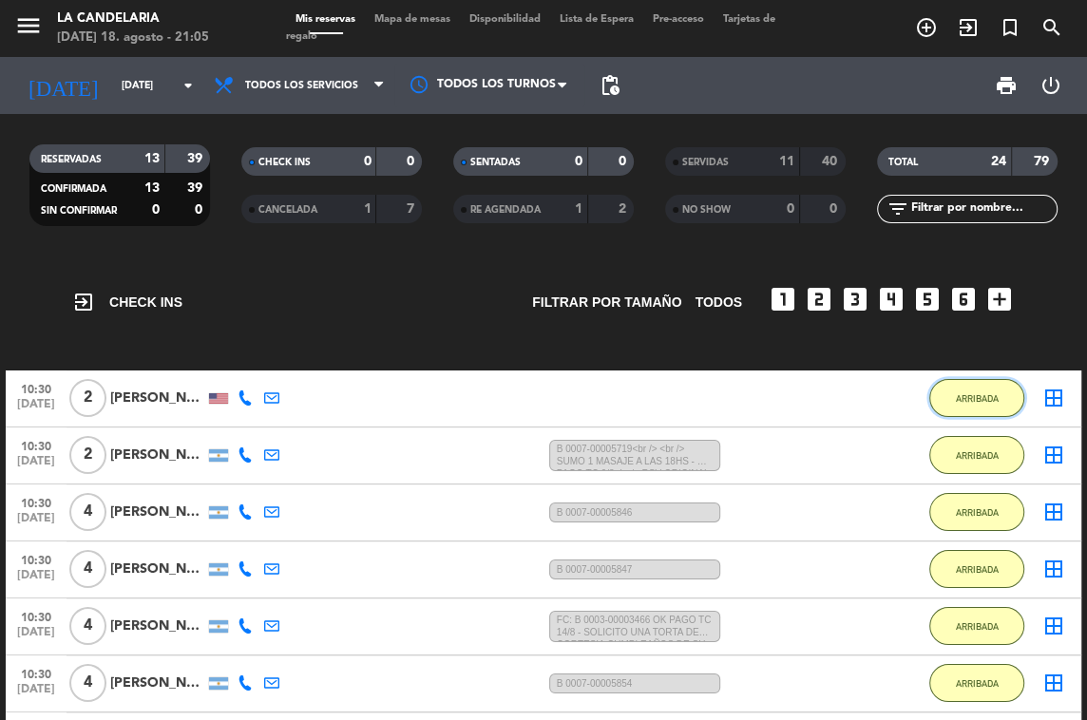
click at [965, 393] on span "ARRIBADA" at bounding box center [977, 398] width 43 height 10
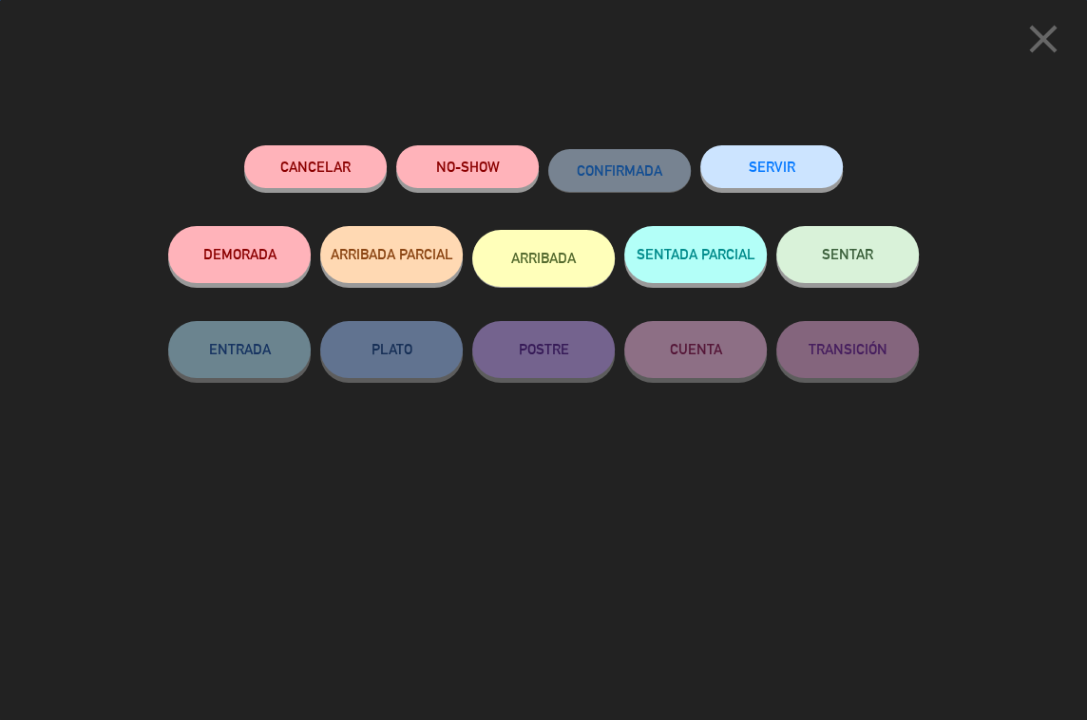
click at [741, 161] on button "SERVIR" at bounding box center [771, 166] width 142 height 43
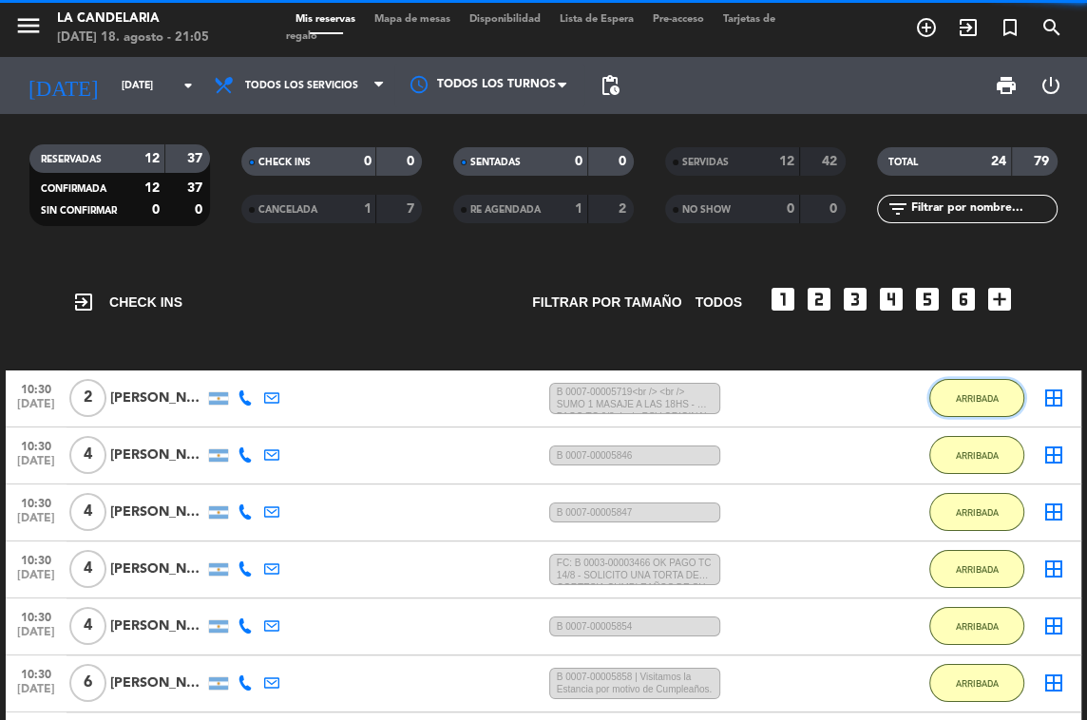
click at [969, 389] on button "ARRIBADA" at bounding box center [976, 398] width 95 height 38
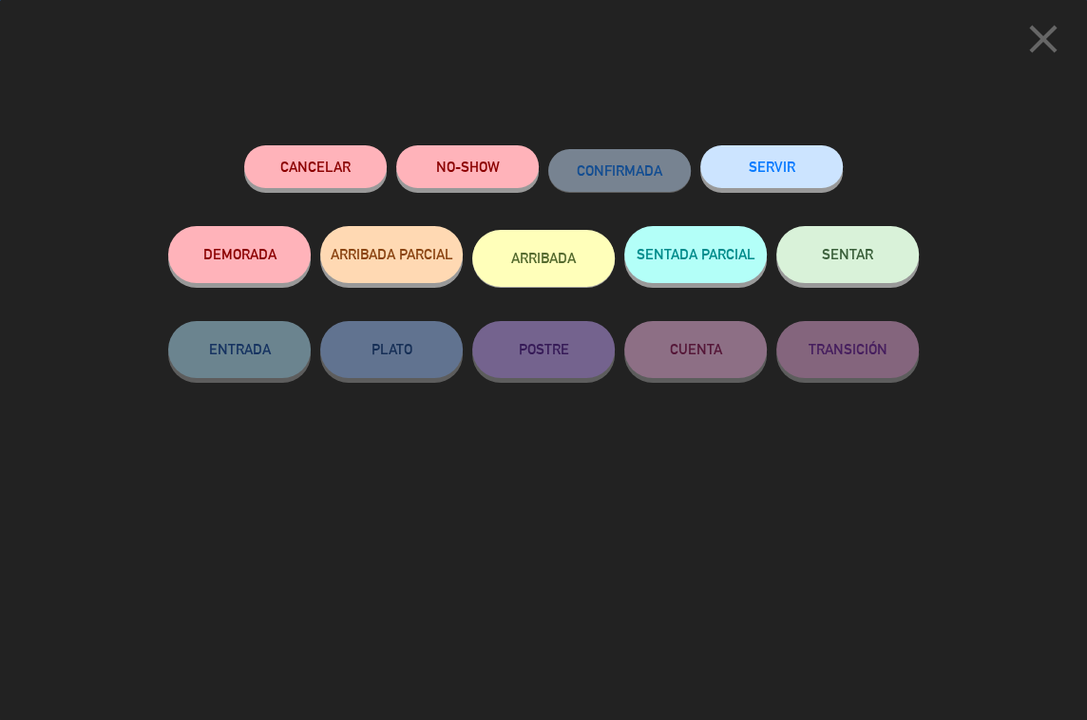
click at [743, 143] on div "Cancelar NO-SHOW CONFIRMADA SERVIR DEMORADA ARRIBADA PARCIAL ARRIBADA SENTADA P…" at bounding box center [543, 426] width 777 height 588
click at [746, 156] on button "SERVIR" at bounding box center [771, 166] width 142 height 43
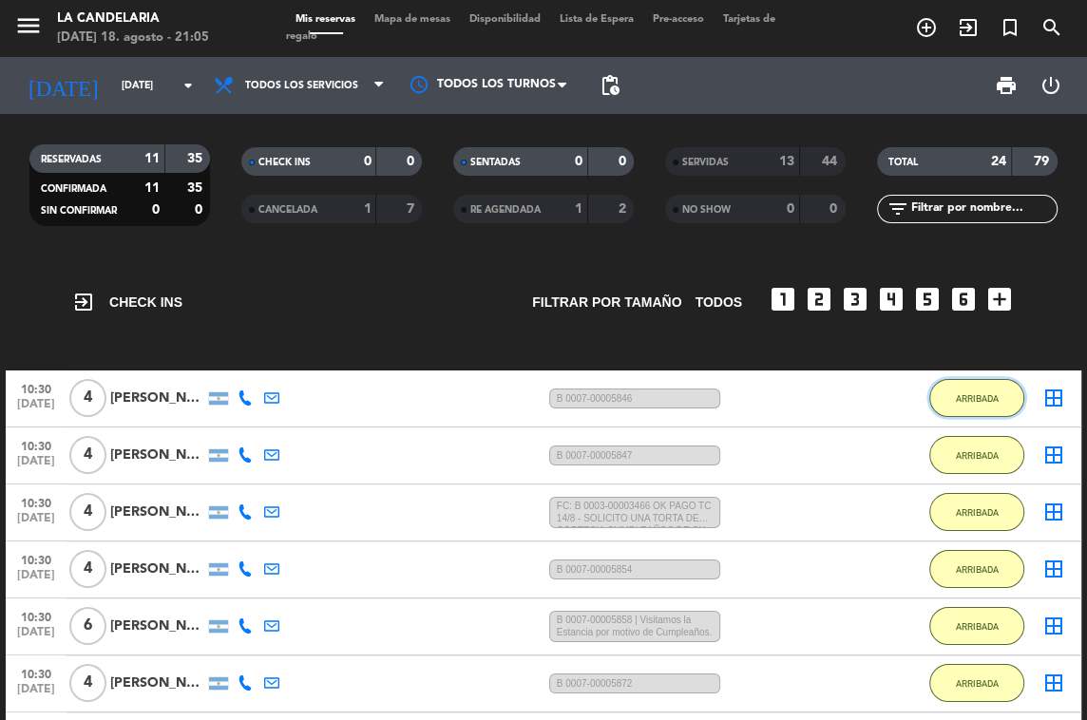
click at [971, 404] on button "ARRIBADA" at bounding box center [976, 398] width 95 height 38
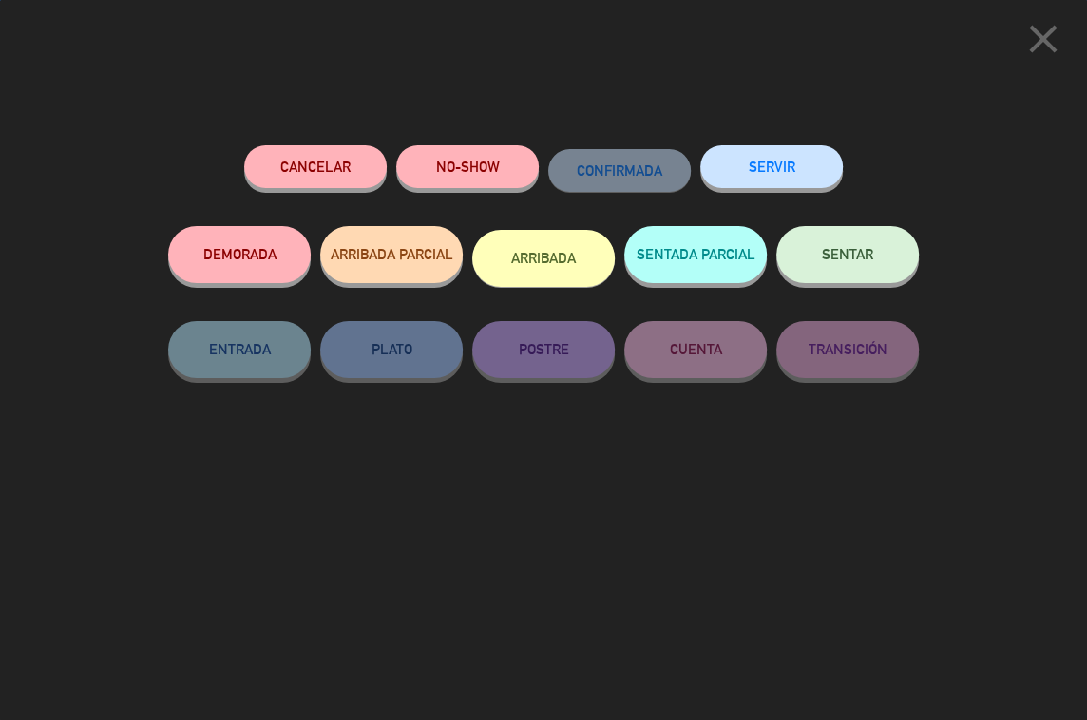
click at [799, 164] on button "SERVIR" at bounding box center [771, 166] width 142 height 43
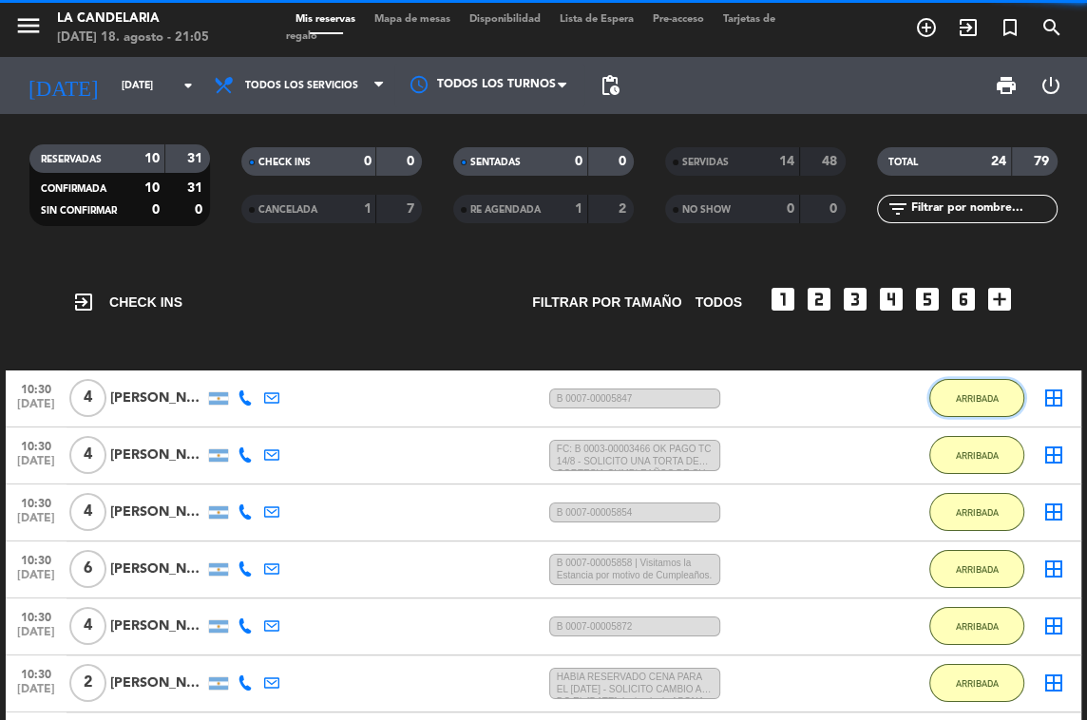
click at [967, 393] on span "ARRIBADA" at bounding box center [977, 398] width 43 height 10
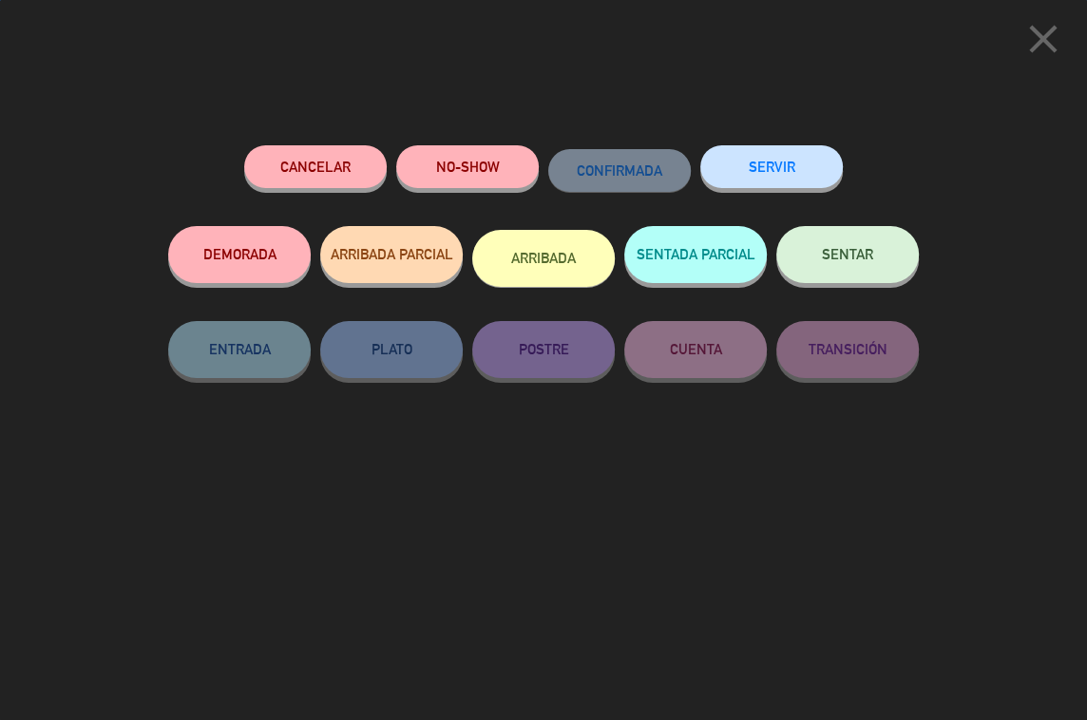
click at [788, 170] on button "SERVIR" at bounding box center [771, 166] width 142 height 43
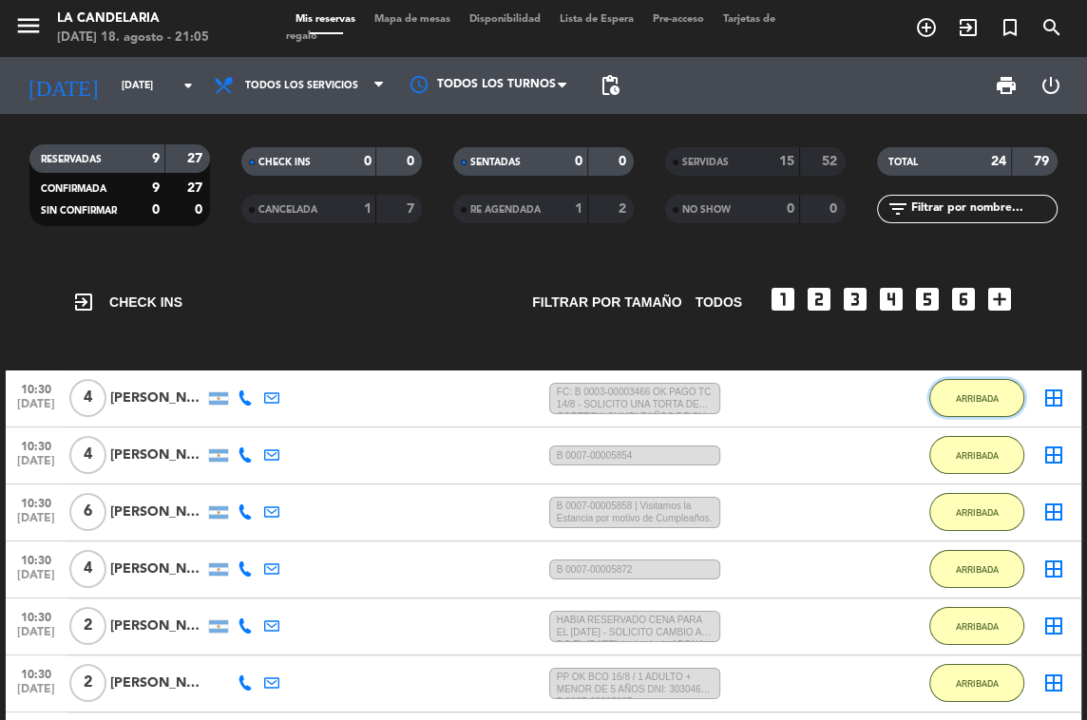
click at [957, 393] on span "ARRIBADA" at bounding box center [977, 398] width 43 height 10
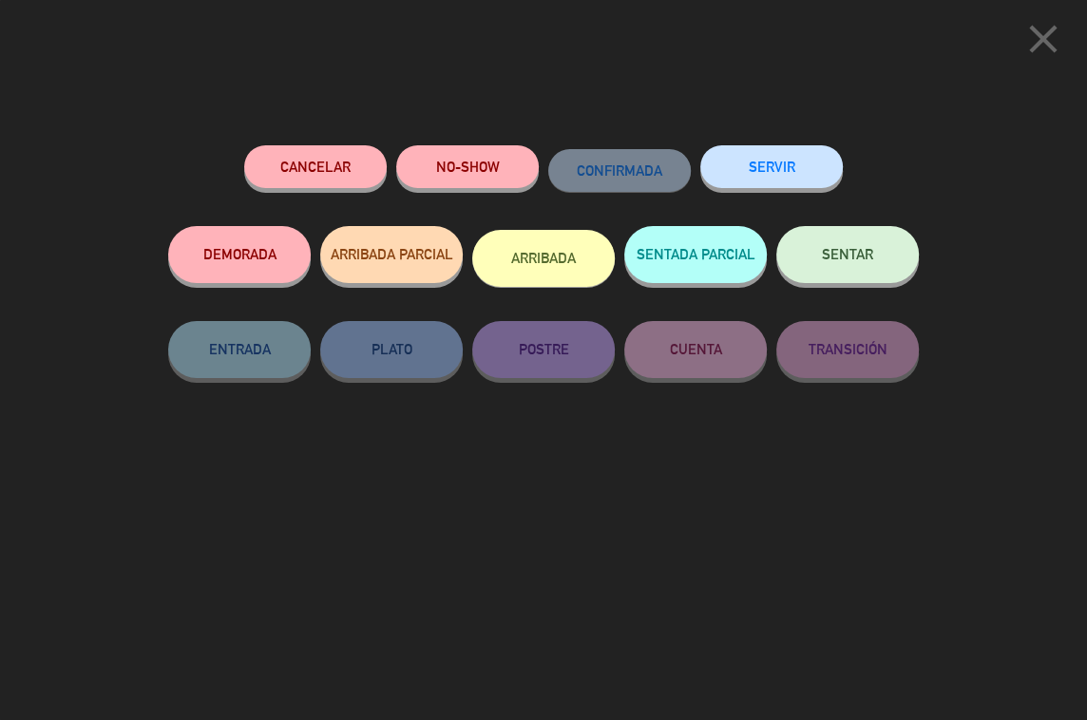
click at [771, 155] on button "SERVIR" at bounding box center [771, 166] width 142 height 43
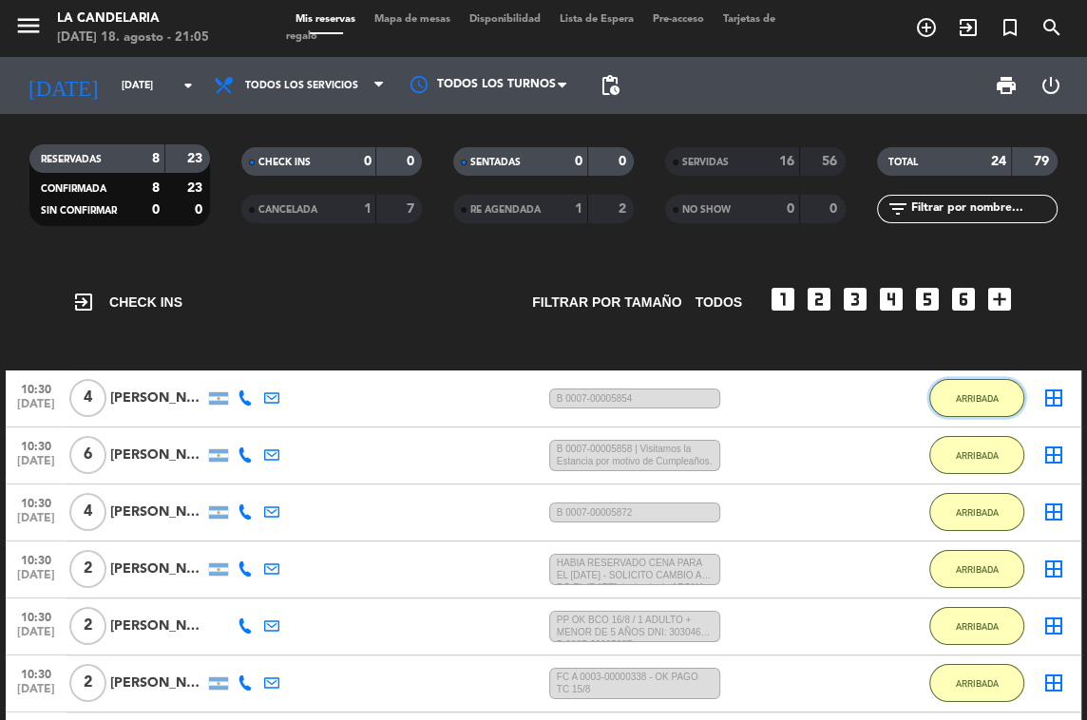
click at [961, 399] on span "ARRIBADA" at bounding box center [977, 398] width 43 height 10
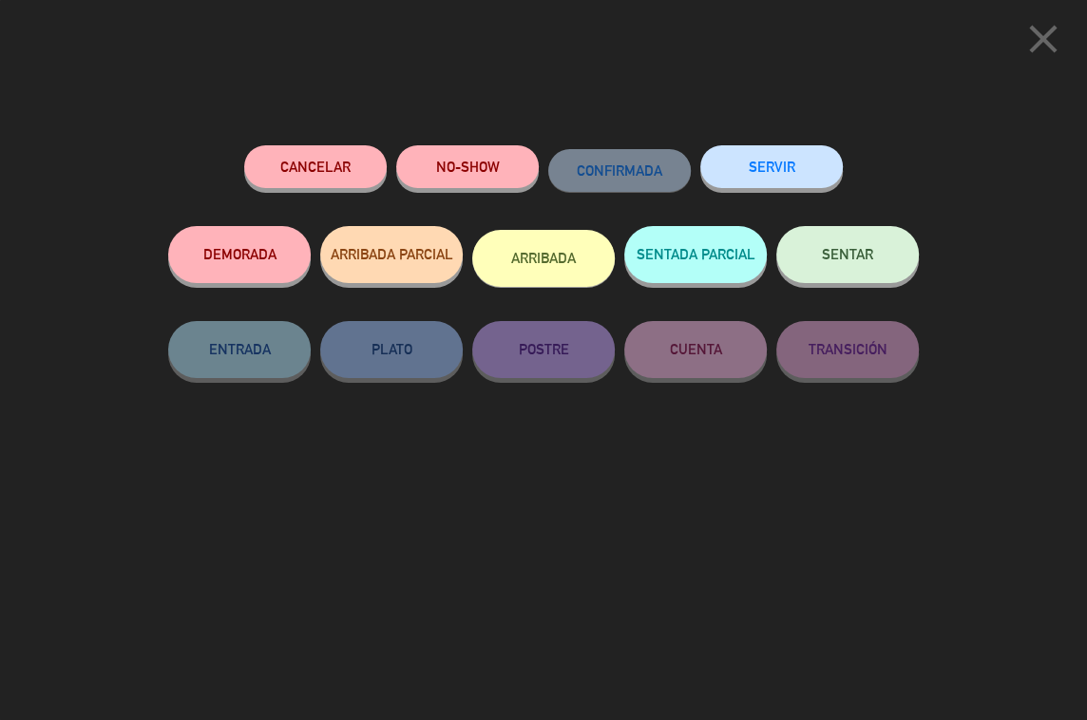
click at [778, 162] on button "SERVIR" at bounding box center [771, 166] width 142 height 43
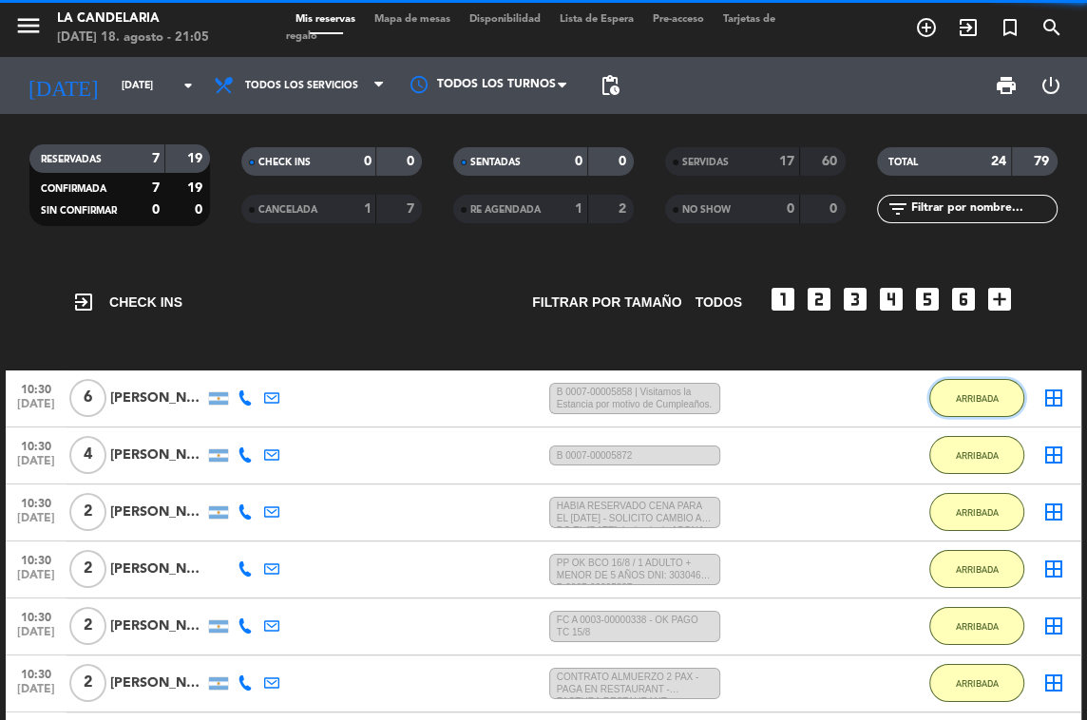
click at [957, 401] on span "ARRIBADA" at bounding box center [977, 398] width 43 height 10
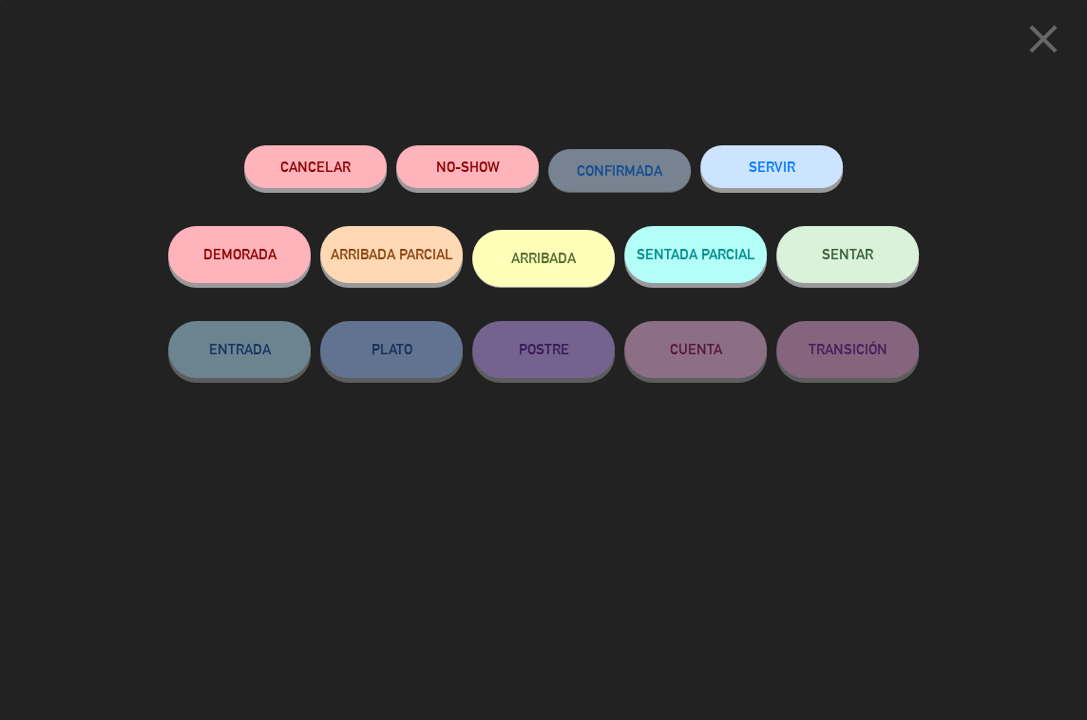
click at [784, 151] on div "Cancelar NO-SHOW CONFIRMADA SERVIR DEMORADA ARRIBADA PARCIAL ARRIBADA SENTADA P…" at bounding box center [543, 426] width 777 height 588
click at [787, 163] on button "SERVIR" at bounding box center [771, 166] width 142 height 43
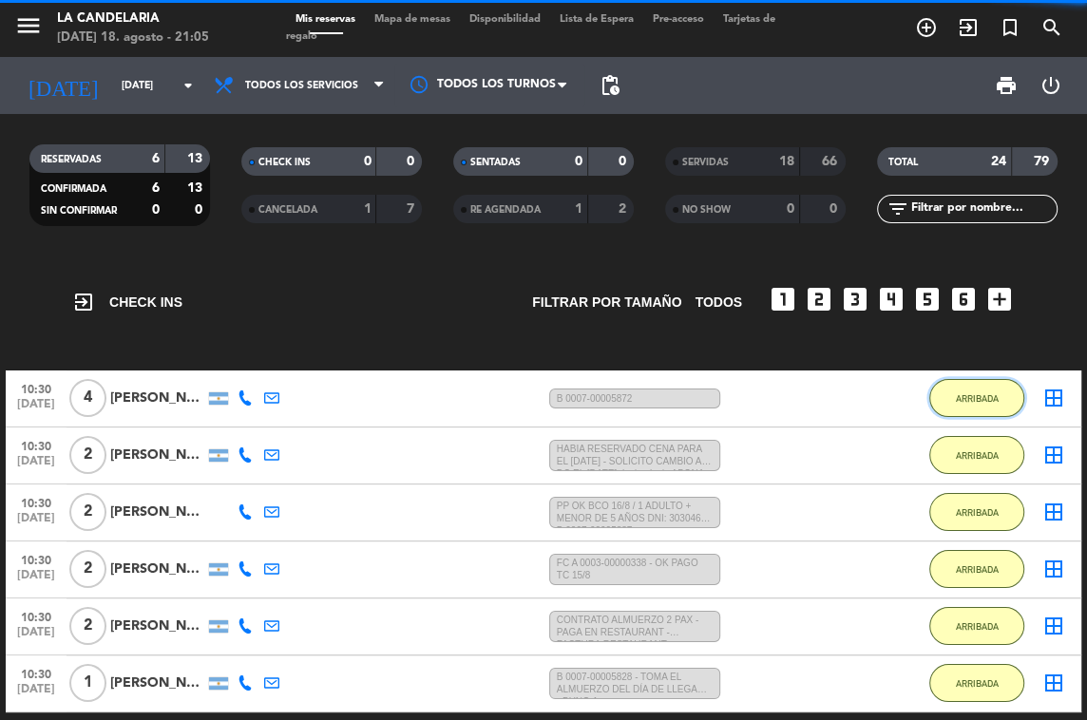
click at [977, 407] on button "ARRIBADA" at bounding box center [976, 398] width 95 height 38
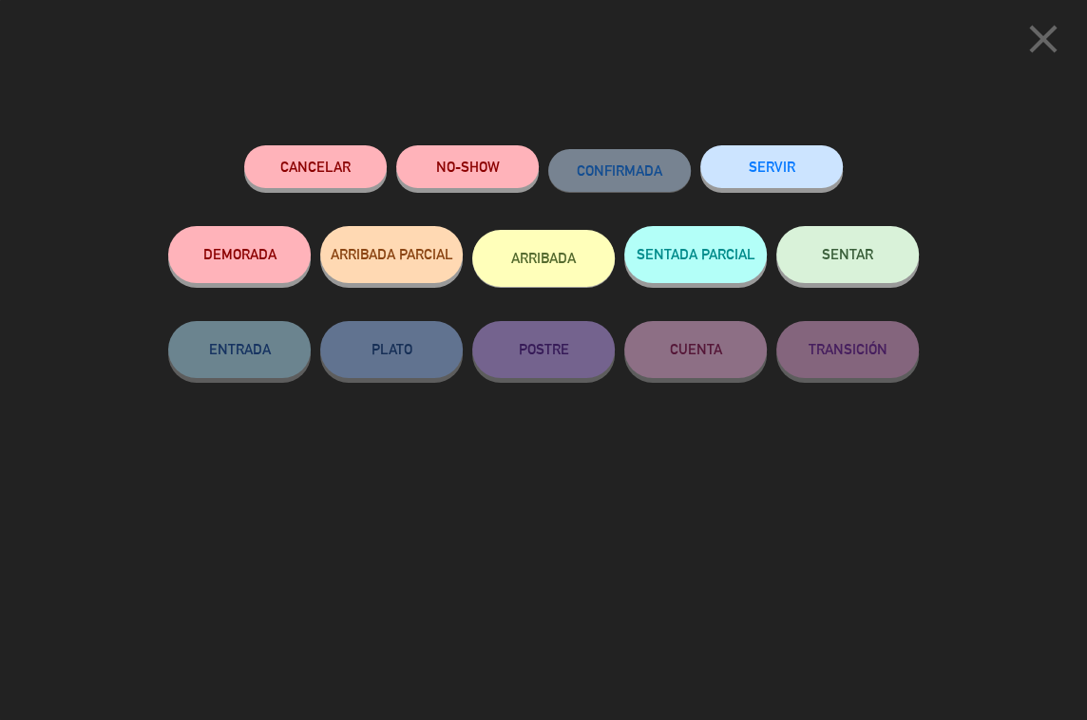
click at [827, 176] on button "SERVIR" at bounding box center [771, 166] width 142 height 43
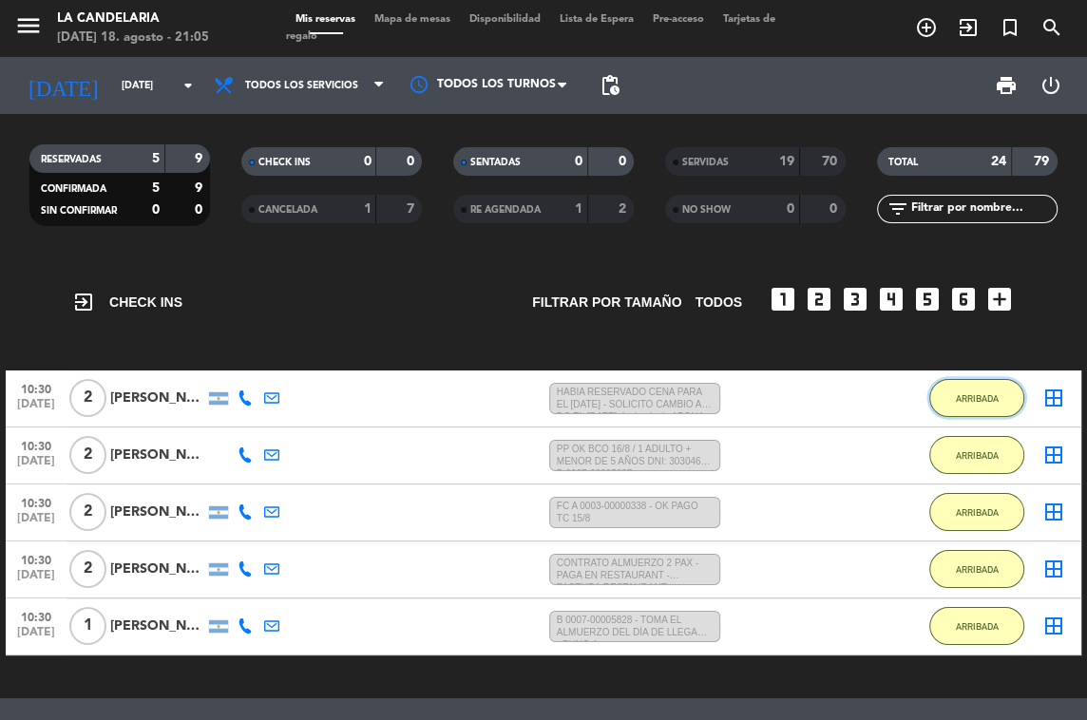
click at [956, 399] on span "ARRIBADA" at bounding box center [977, 398] width 43 height 10
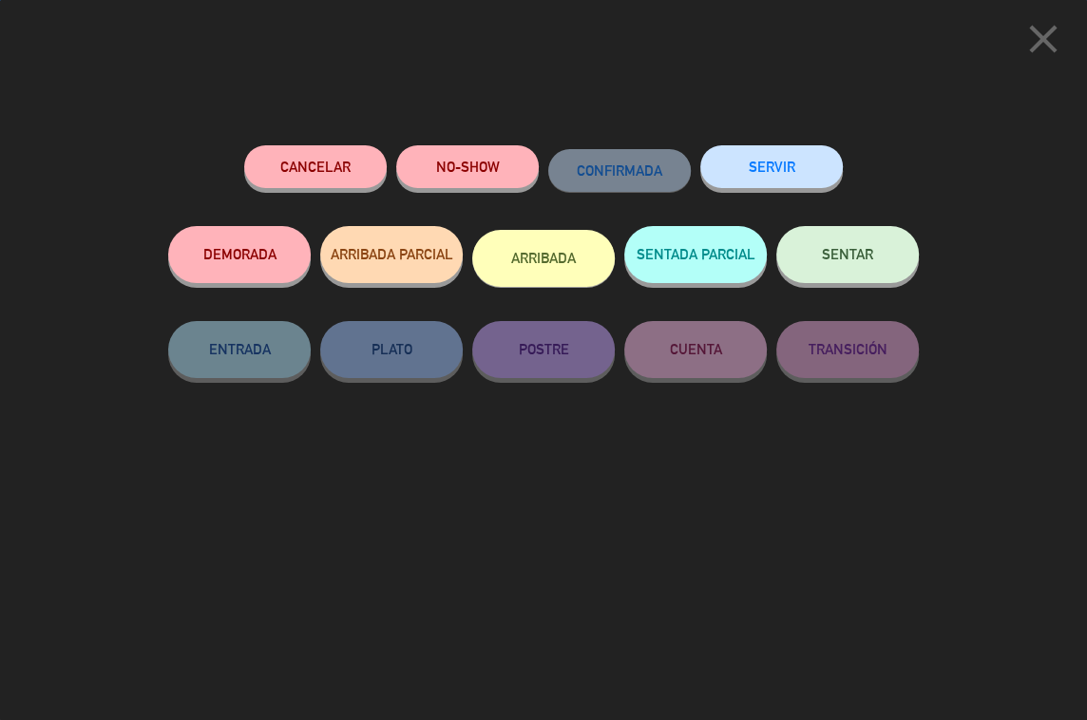
click at [784, 174] on button "SERVIR" at bounding box center [771, 166] width 142 height 43
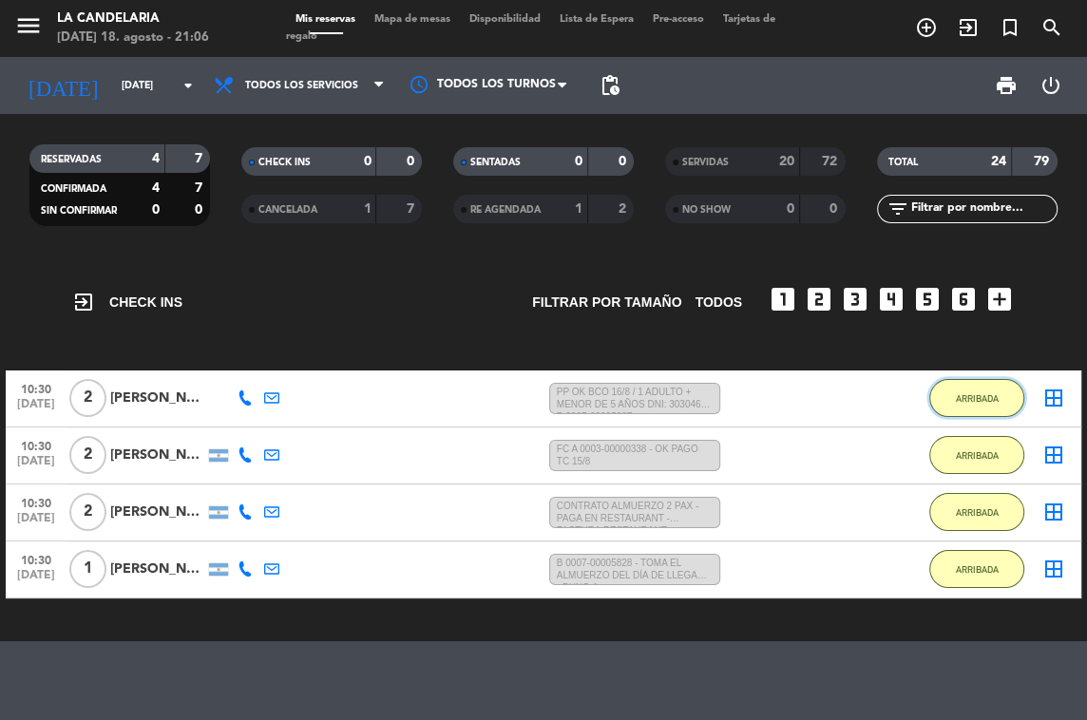
click at [964, 389] on button "ARRIBADA" at bounding box center [976, 398] width 95 height 38
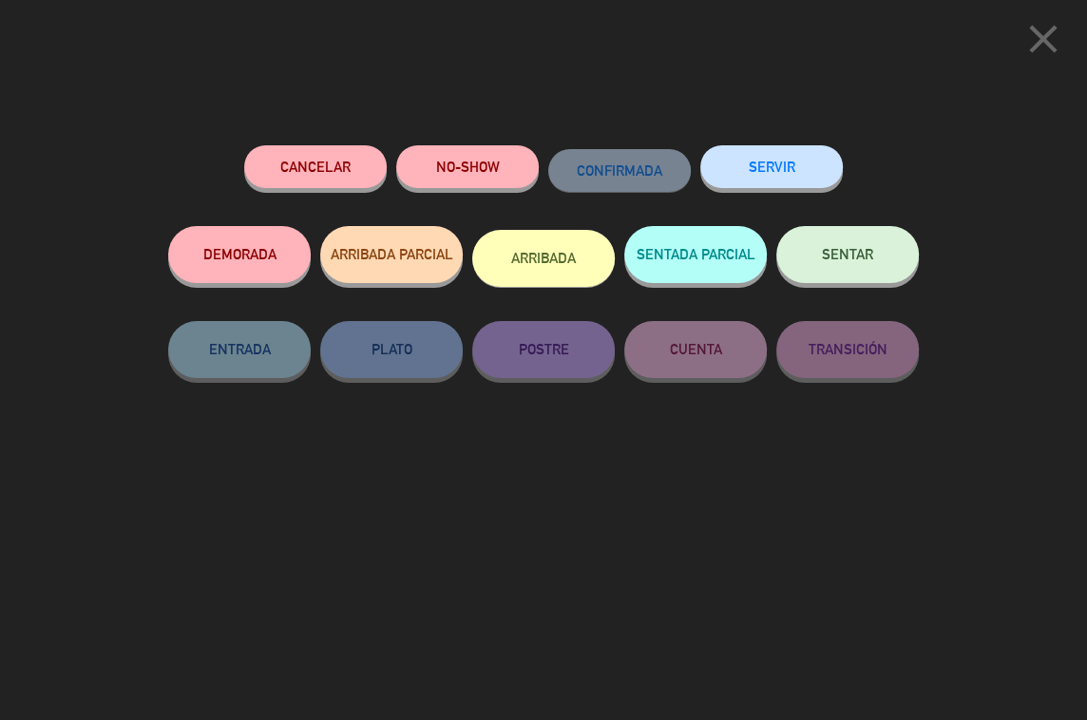
click at [820, 172] on button "SERVIR" at bounding box center [771, 166] width 142 height 43
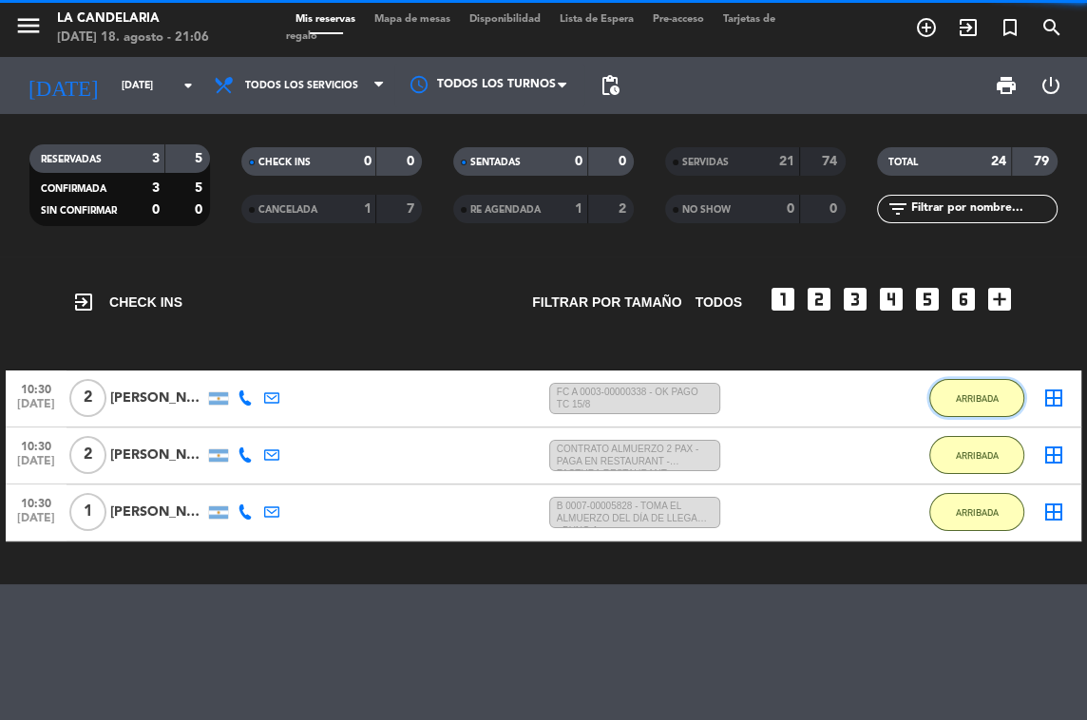
click at [957, 398] on span "ARRIBADA" at bounding box center [977, 398] width 43 height 10
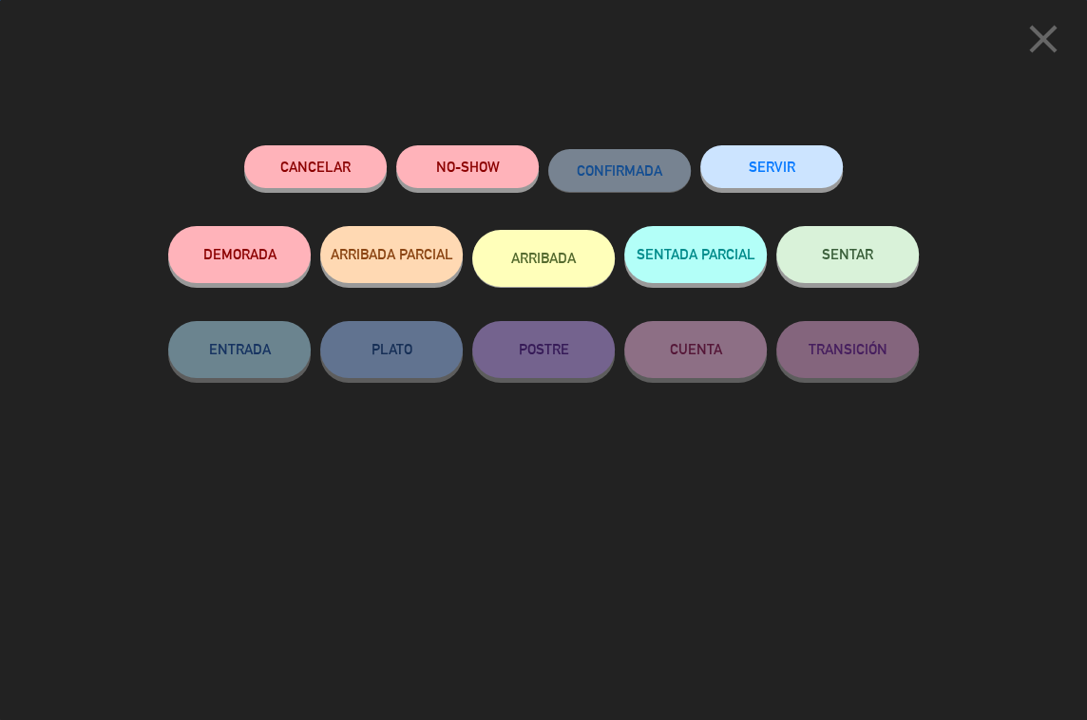
click at [766, 155] on button "SERVIR" at bounding box center [771, 166] width 142 height 43
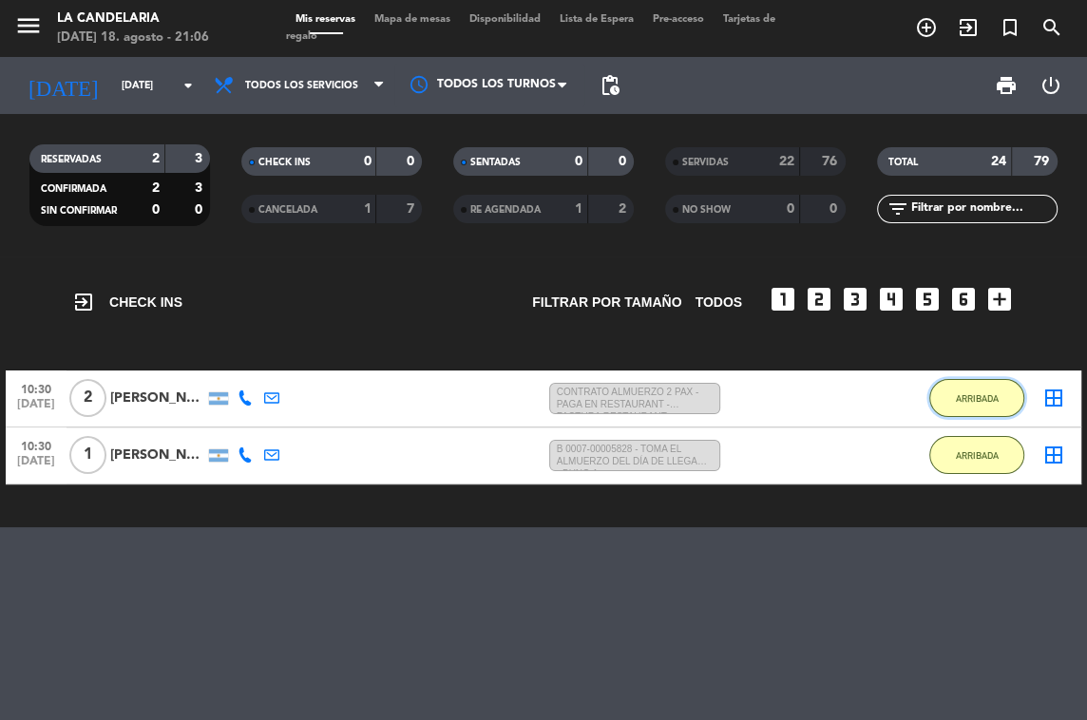
click at [961, 394] on span "ARRIBADA" at bounding box center [977, 398] width 43 height 10
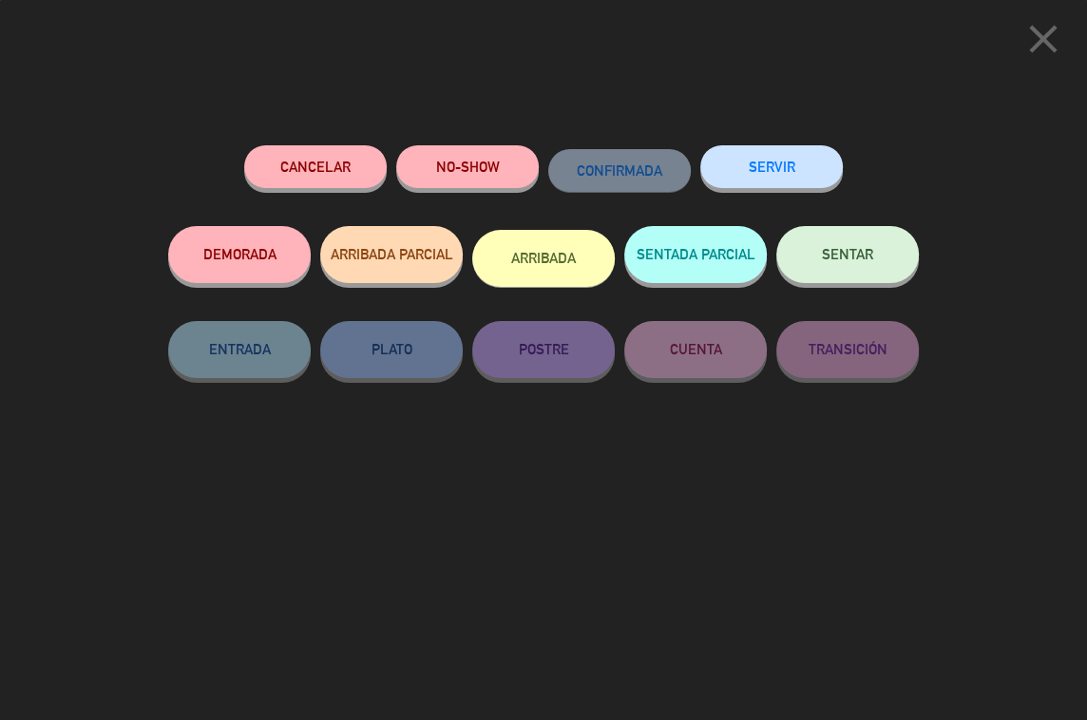
click at [764, 168] on button "SERVIR" at bounding box center [771, 166] width 142 height 43
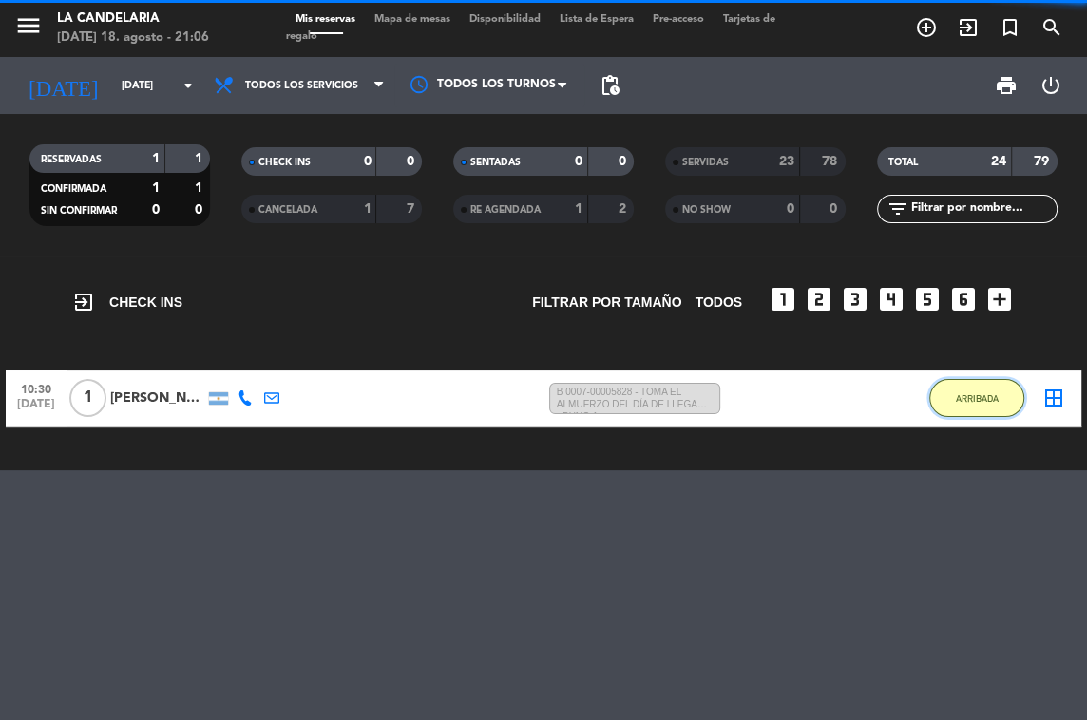
click at [957, 384] on button "ARRIBADA" at bounding box center [976, 398] width 95 height 38
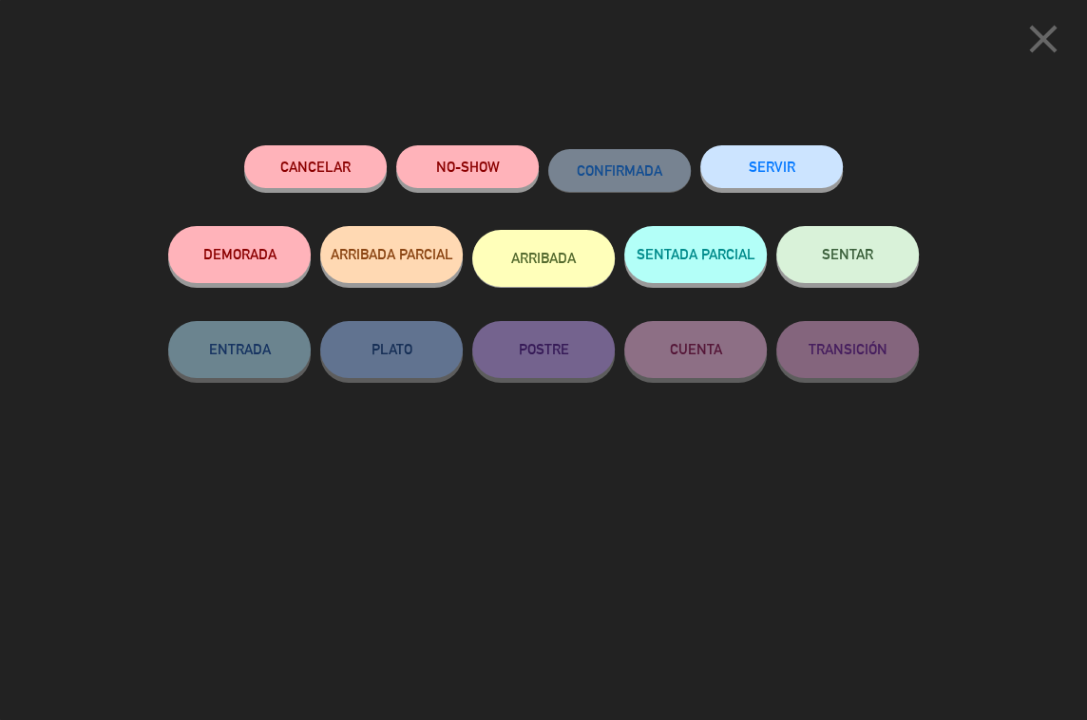
click at [799, 168] on button "SERVIR" at bounding box center [771, 166] width 142 height 43
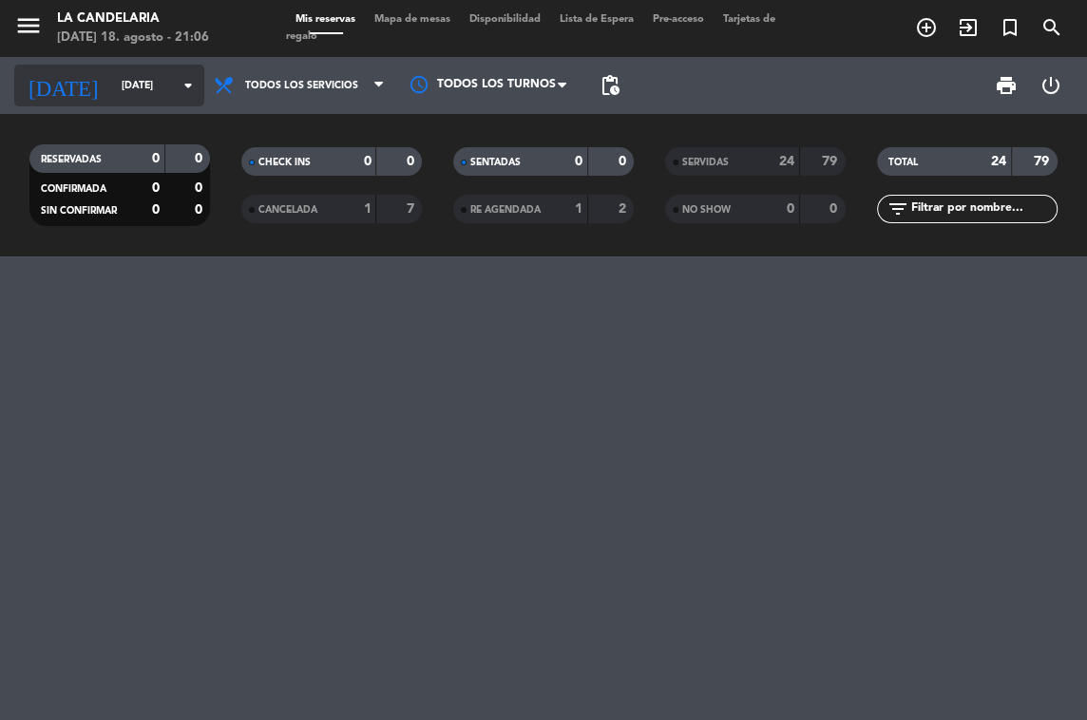
click at [182, 87] on icon "arrow_drop_down" at bounding box center [188, 85] width 23 height 23
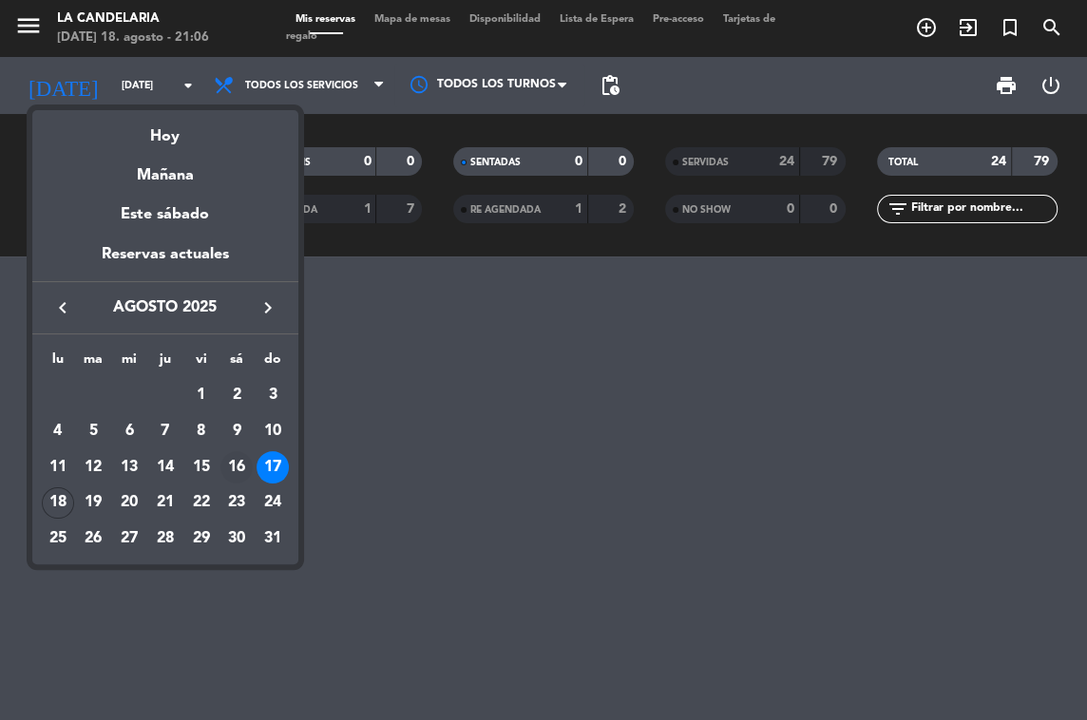
click at [238, 464] on div "16" at bounding box center [236, 467] width 32 height 32
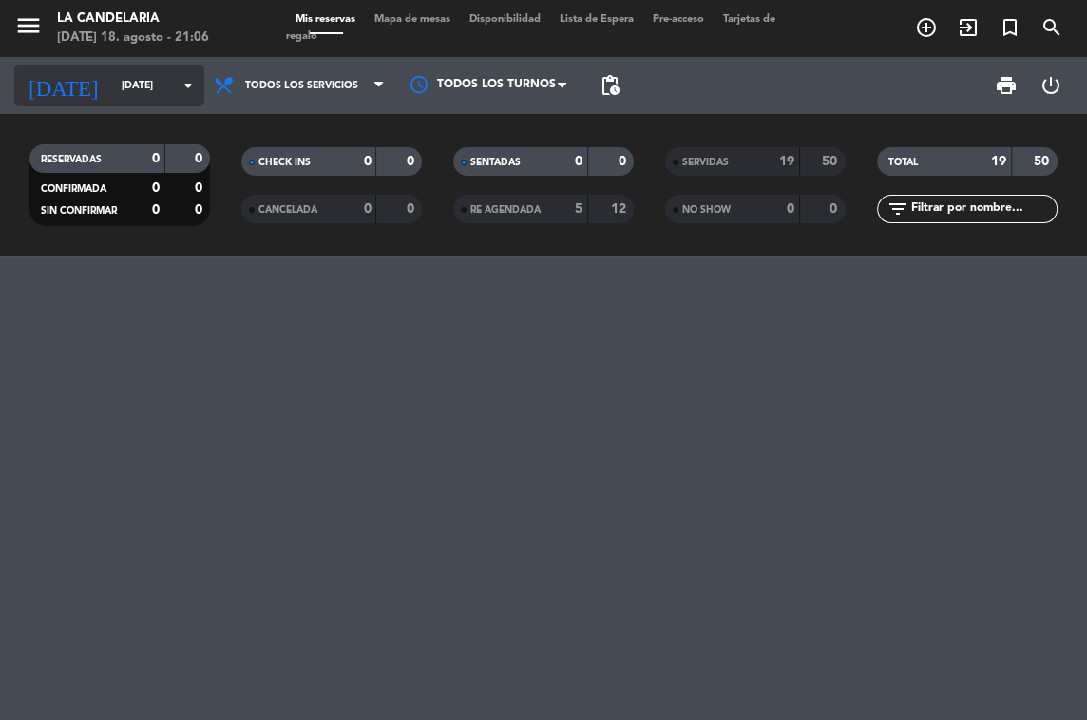
click at [190, 85] on icon "arrow_drop_down" at bounding box center [188, 85] width 23 height 23
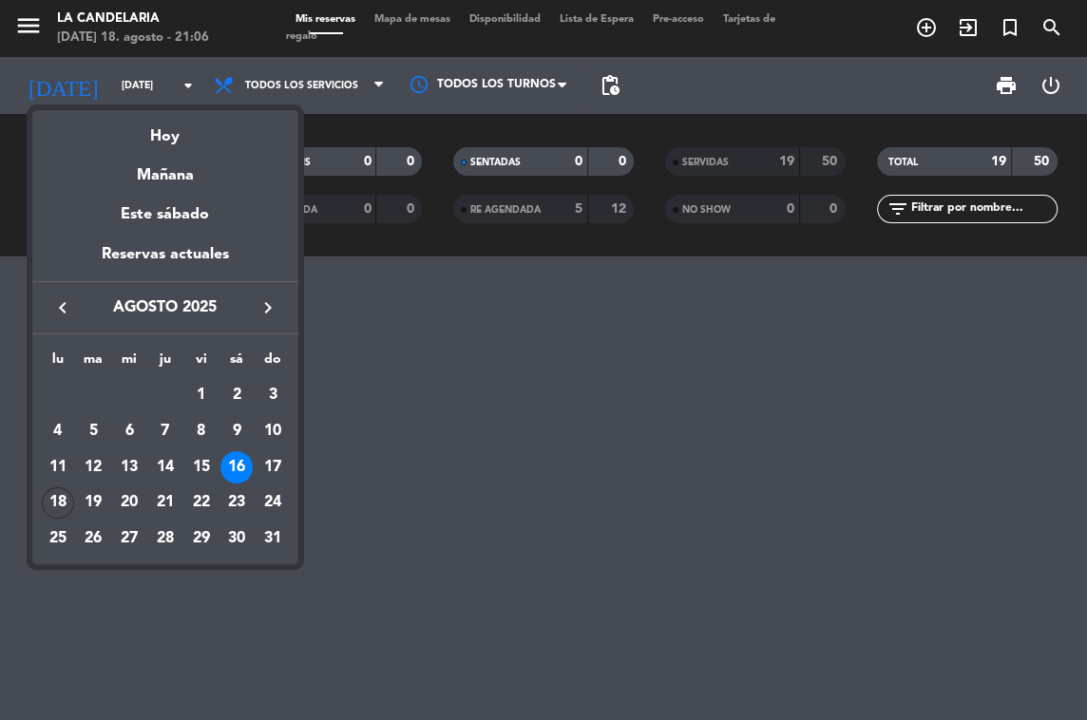
click at [198, 469] on div "15" at bounding box center [201, 467] width 32 height 32
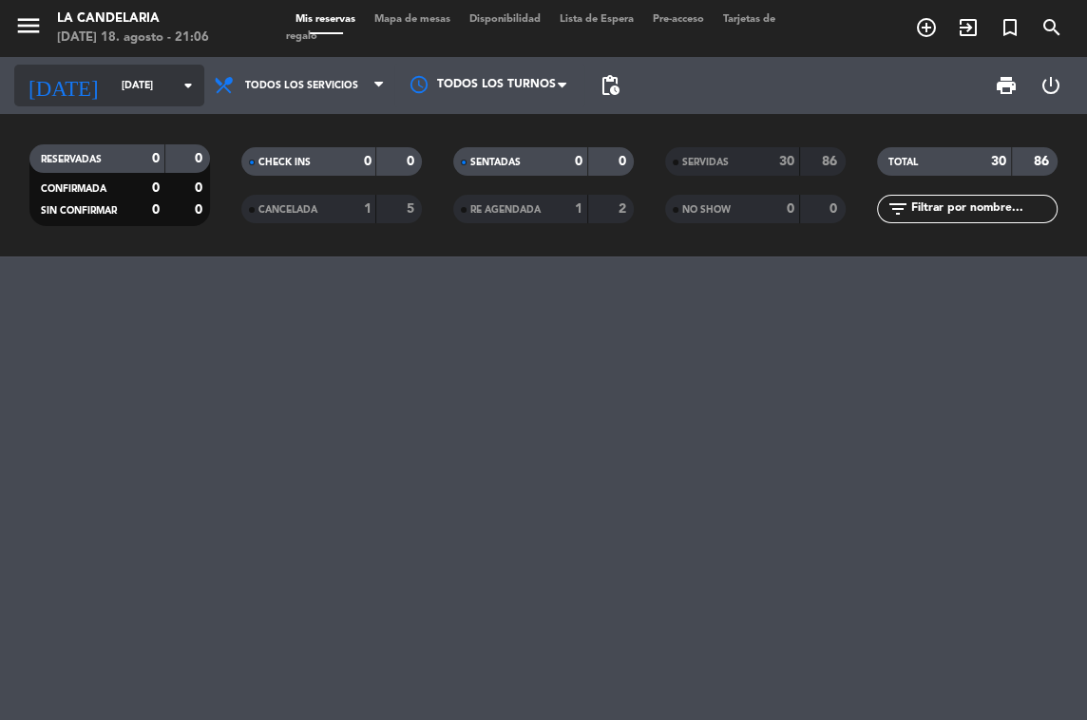
click at [187, 83] on icon "arrow_drop_down" at bounding box center [188, 85] width 23 height 23
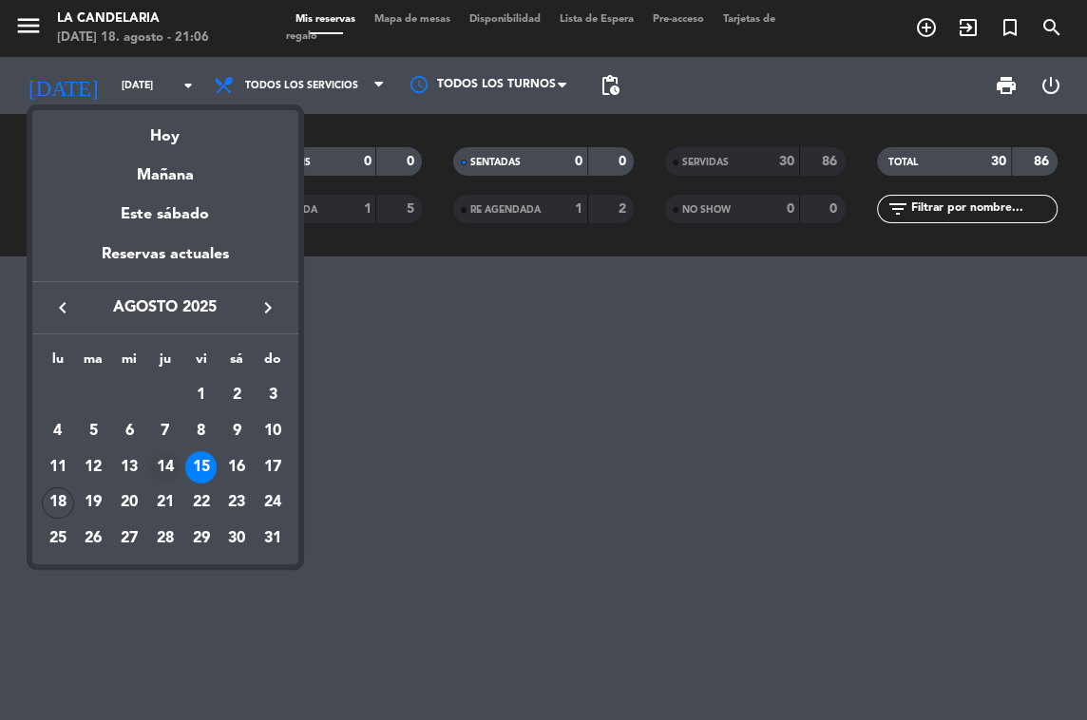
click at [164, 457] on div "14" at bounding box center [165, 467] width 32 height 32
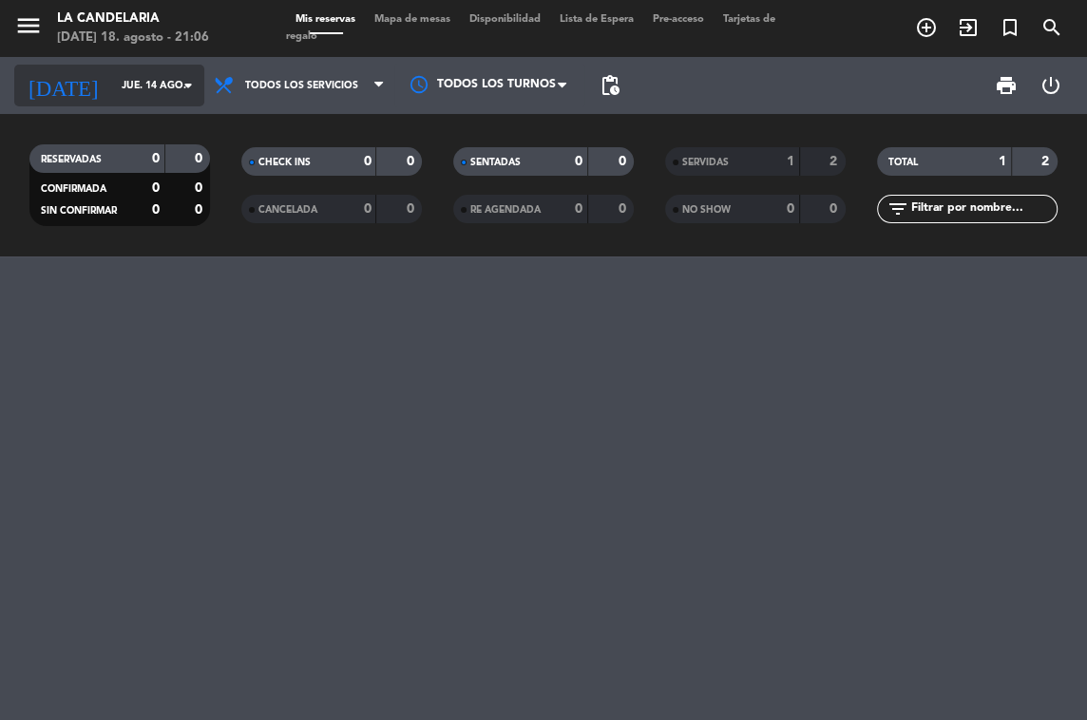
click at [189, 86] on icon "arrow_drop_down" at bounding box center [188, 85] width 23 height 23
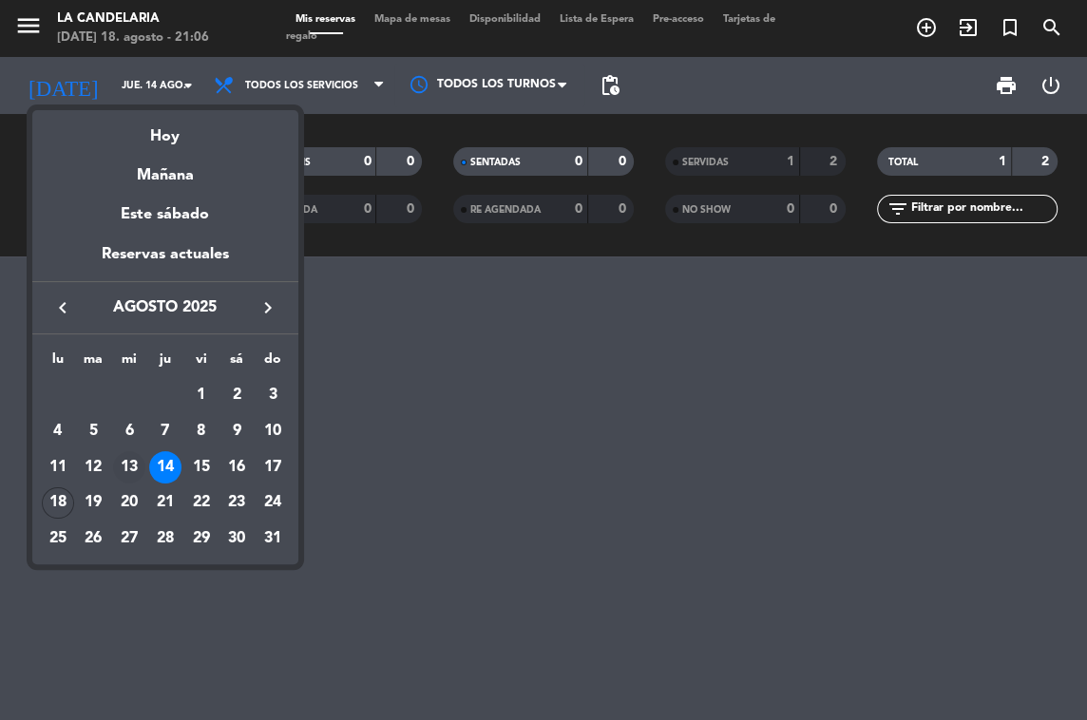
click at [128, 470] on div "13" at bounding box center [129, 467] width 32 height 32
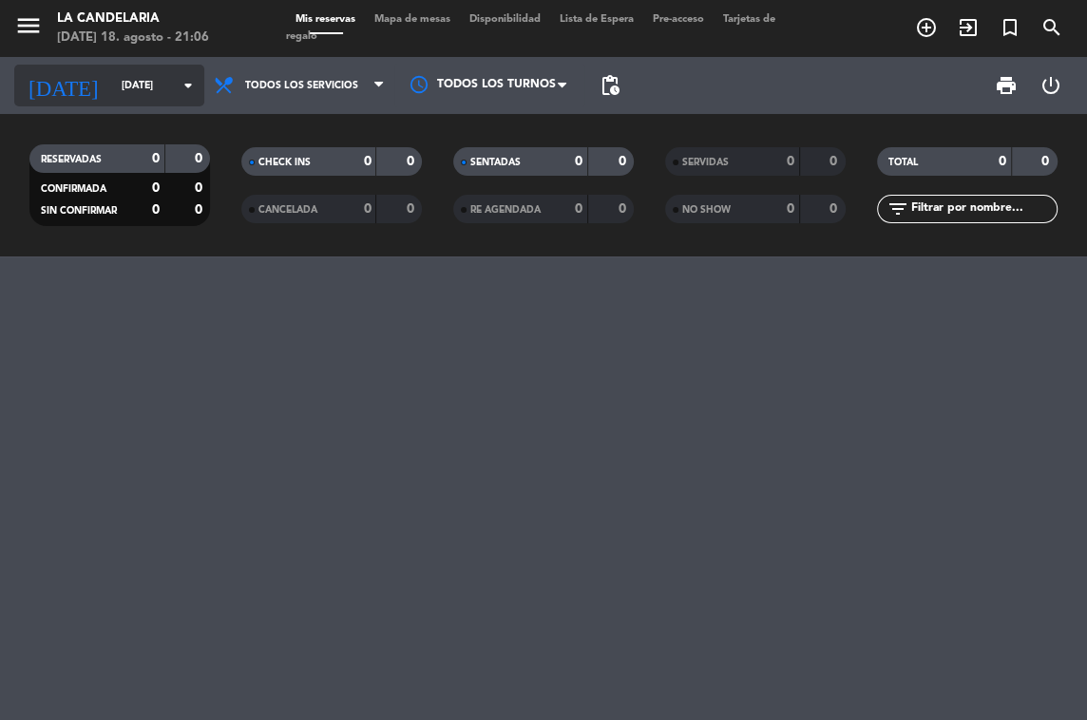
click at [190, 84] on icon "arrow_drop_down" at bounding box center [188, 85] width 23 height 23
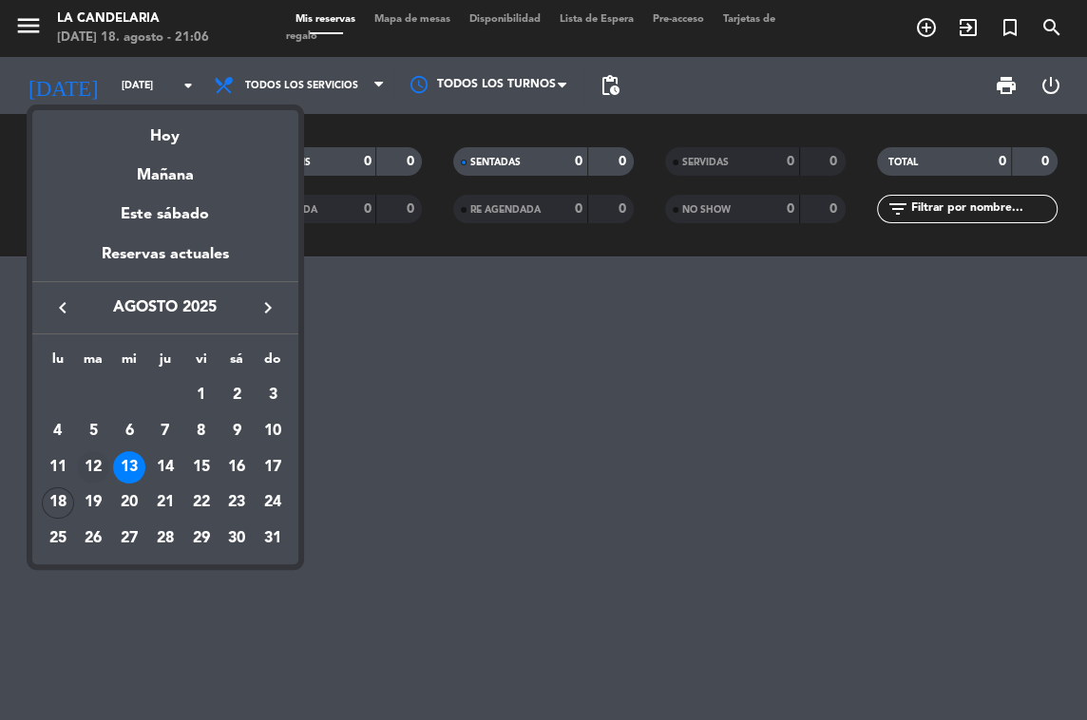
click at [100, 464] on div "12" at bounding box center [93, 467] width 32 height 32
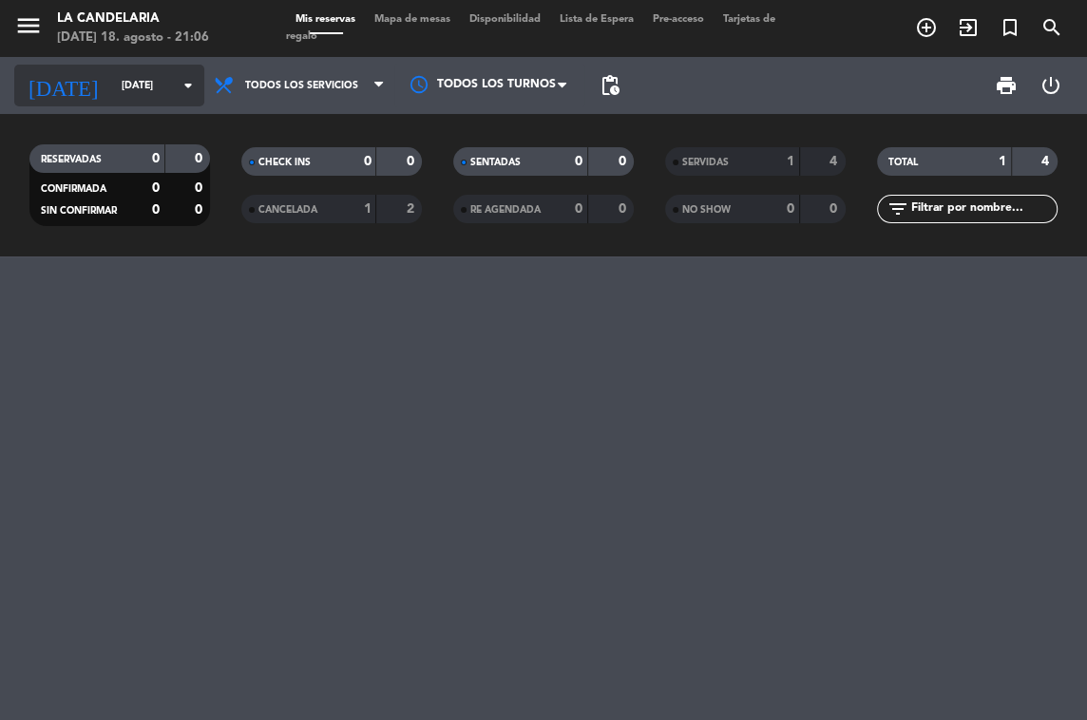
click at [189, 87] on icon "arrow_drop_down" at bounding box center [188, 85] width 23 height 23
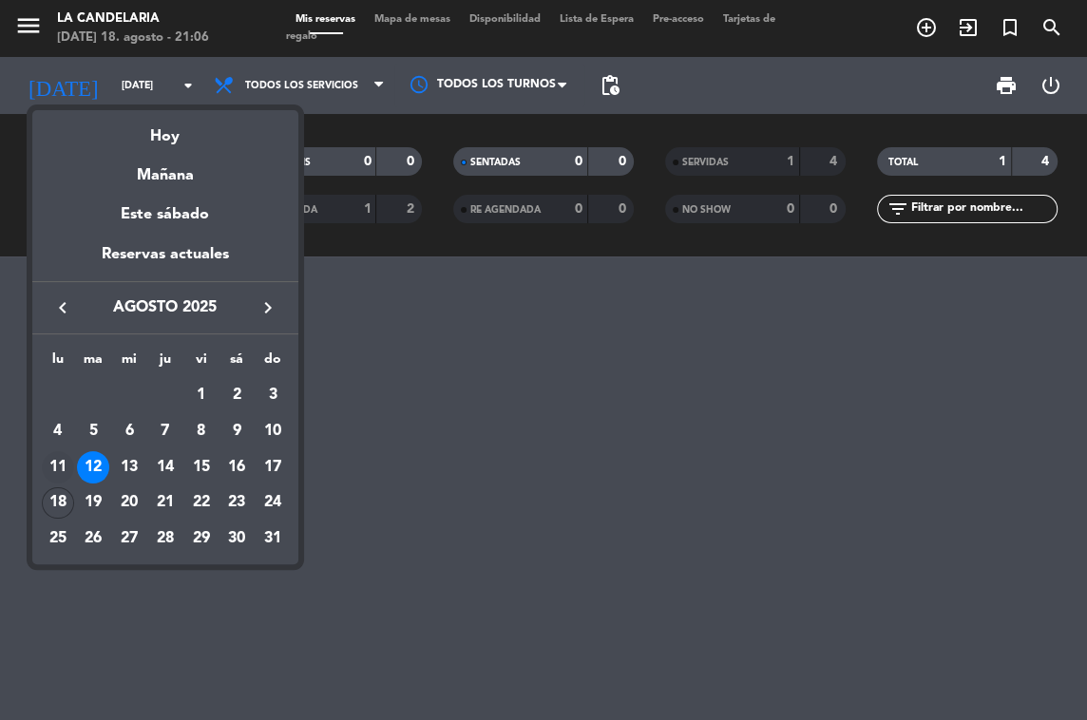
click at [56, 461] on div "11" at bounding box center [58, 467] width 32 height 32
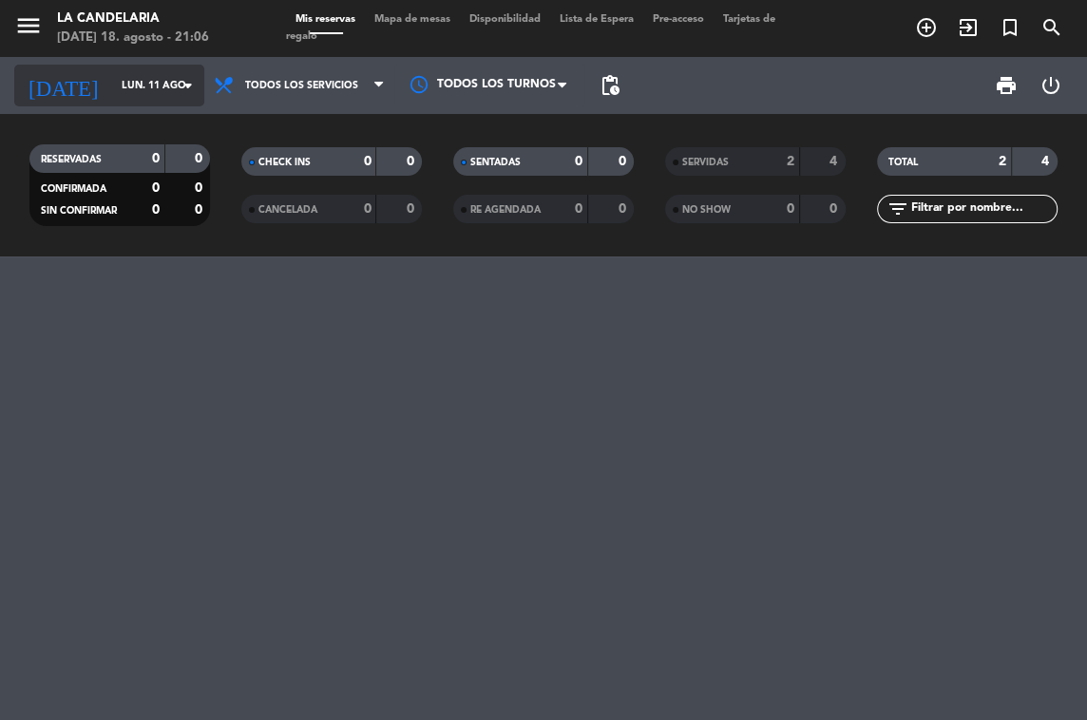
click at [190, 83] on icon "arrow_drop_down" at bounding box center [188, 85] width 23 height 23
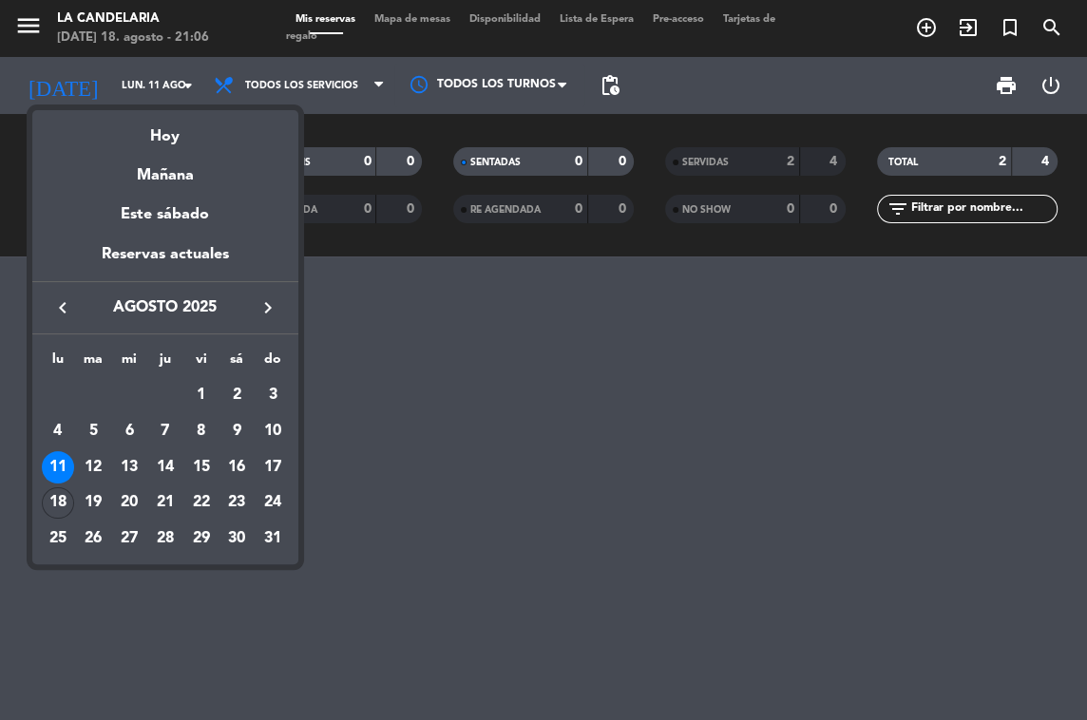
click at [88, 495] on div "19" at bounding box center [93, 503] width 32 height 32
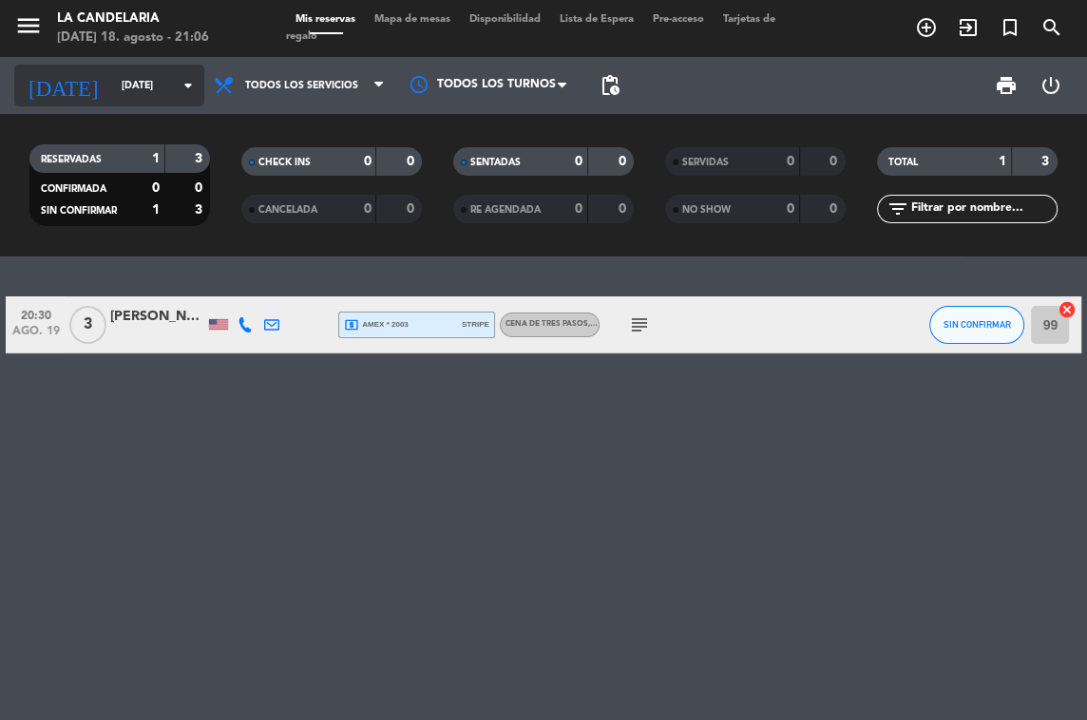
click at [182, 74] on icon "arrow_drop_down" at bounding box center [188, 85] width 23 height 23
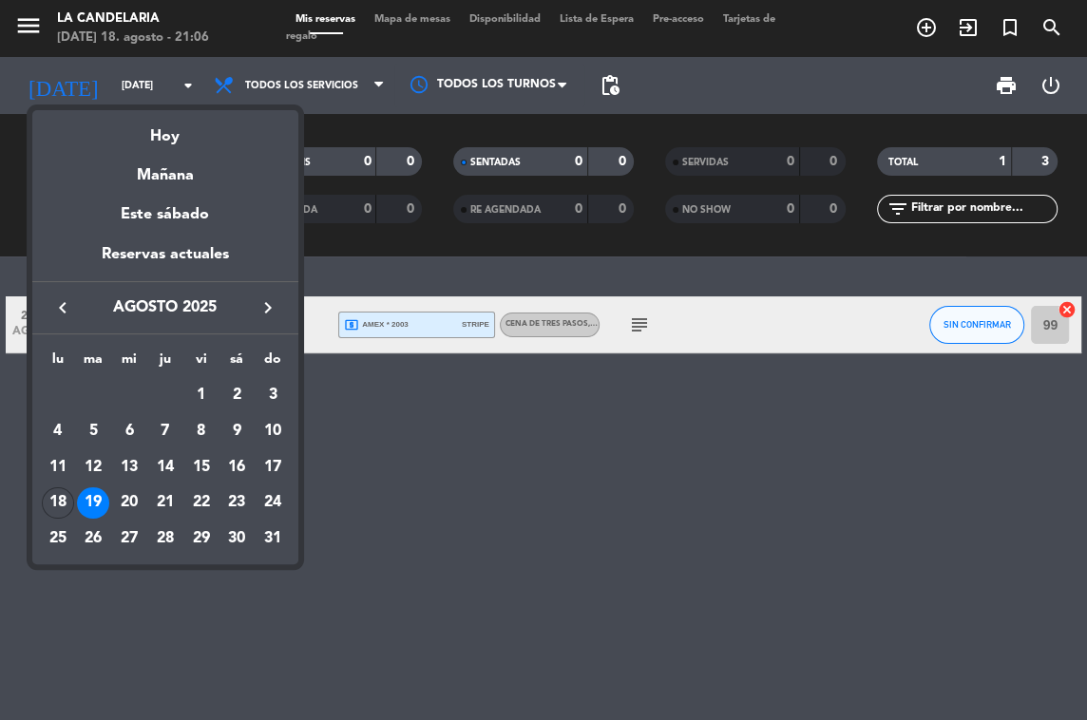
drag, startPoint x: 63, startPoint y: 503, endPoint x: 76, endPoint y: 501, distance: 13.6
click at [63, 503] on div "18" at bounding box center [58, 503] width 32 height 32
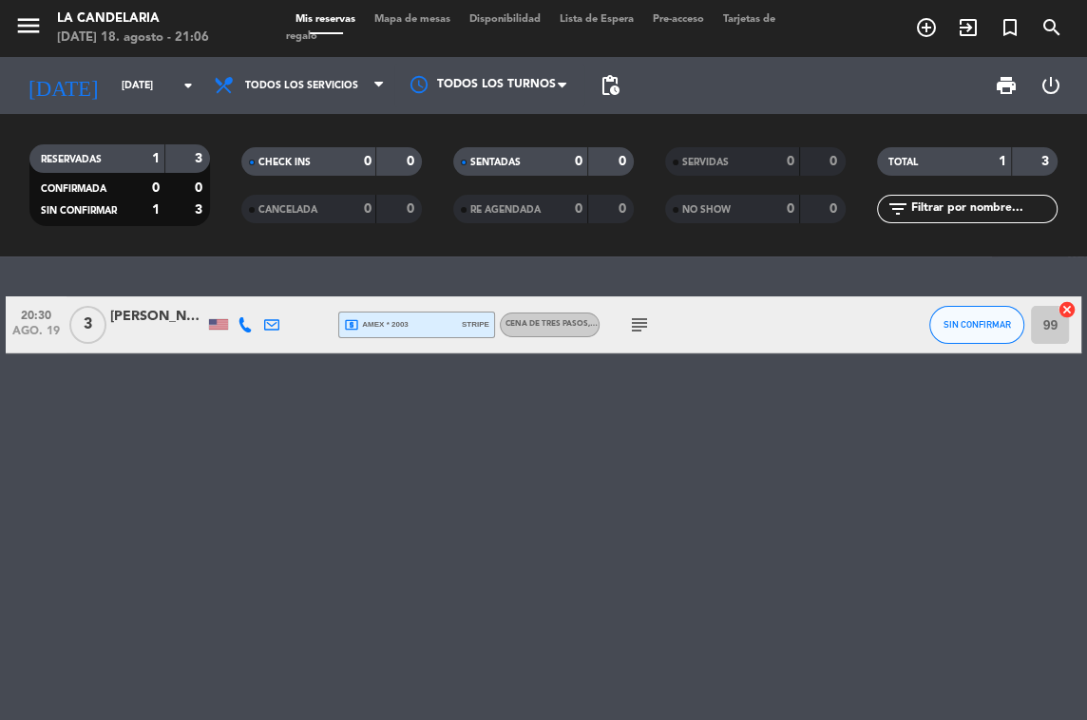
type input "lun. 18 ago."
